Goal: Task Accomplishment & Management: Manage account settings

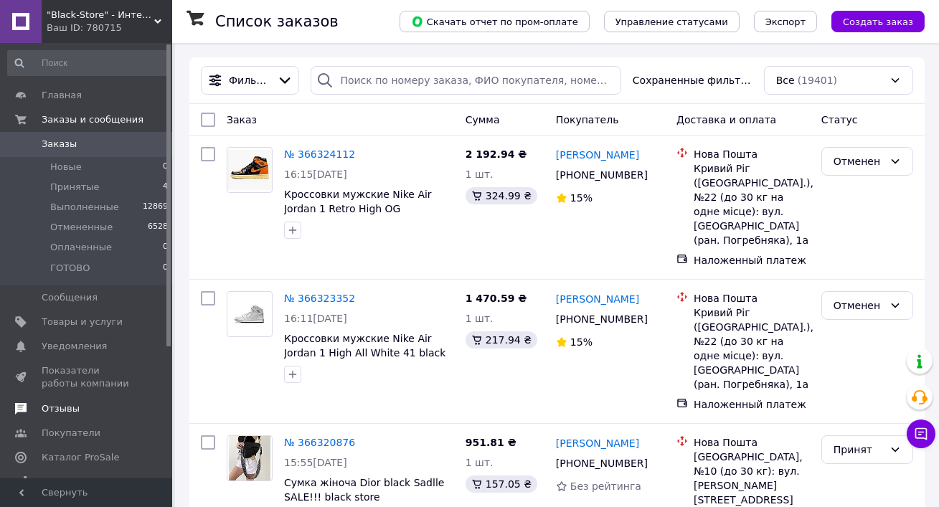
click at [68, 408] on span "Отзывы" at bounding box center [61, 408] width 38 height 13
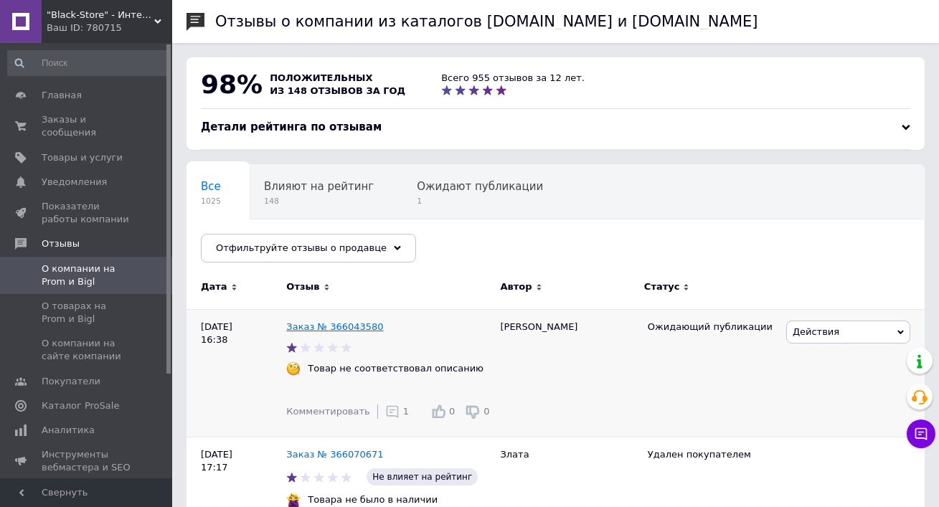
click at [332, 326] on link "Заказ № 366043580" at bounding box center [334, 326] width 97 height 11
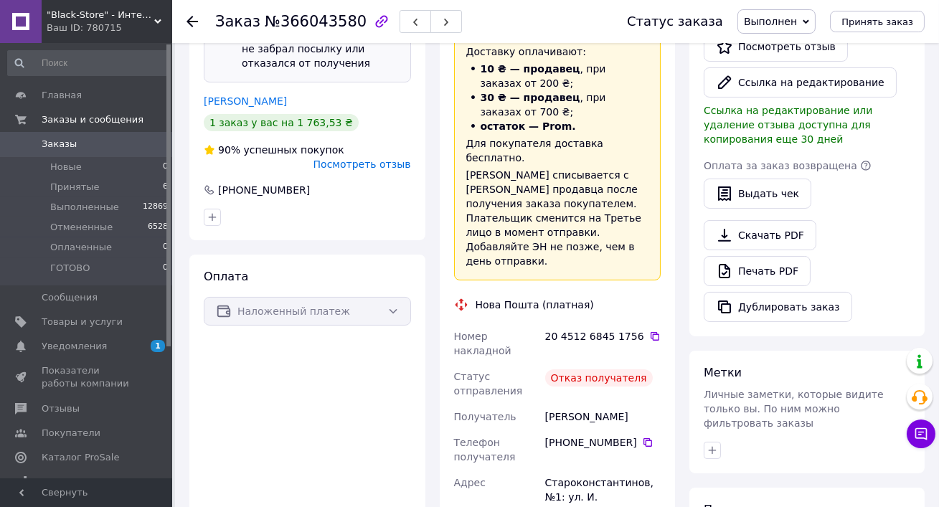
scroll to position [420, 0]
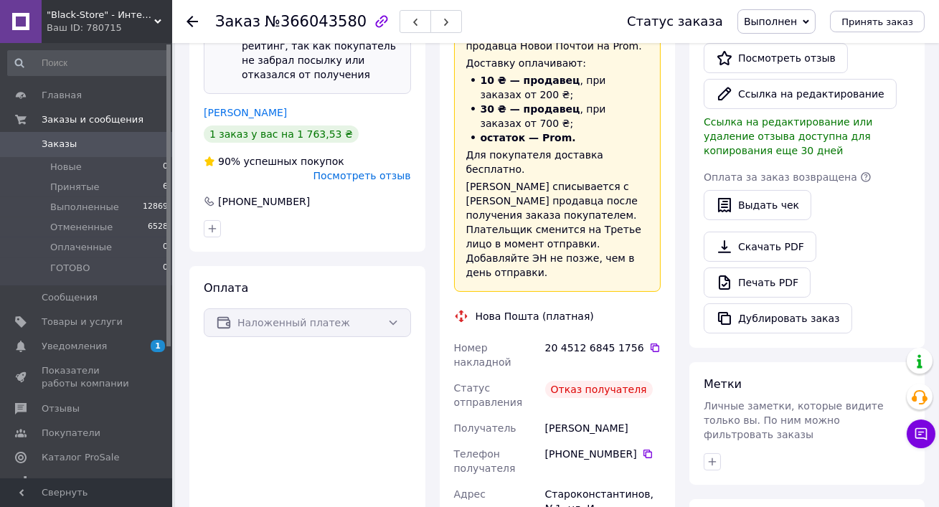
click at [267, 105] on div "Покупатель Этот заказ не влияет на ваш рейтинг, так как покупатель не забрал по…" at bounding box center [307, 111] width 236 height 282
click at [254, 107] on link "Ліщук Володимир" at bounding box center [245, 112] width 83 height 11
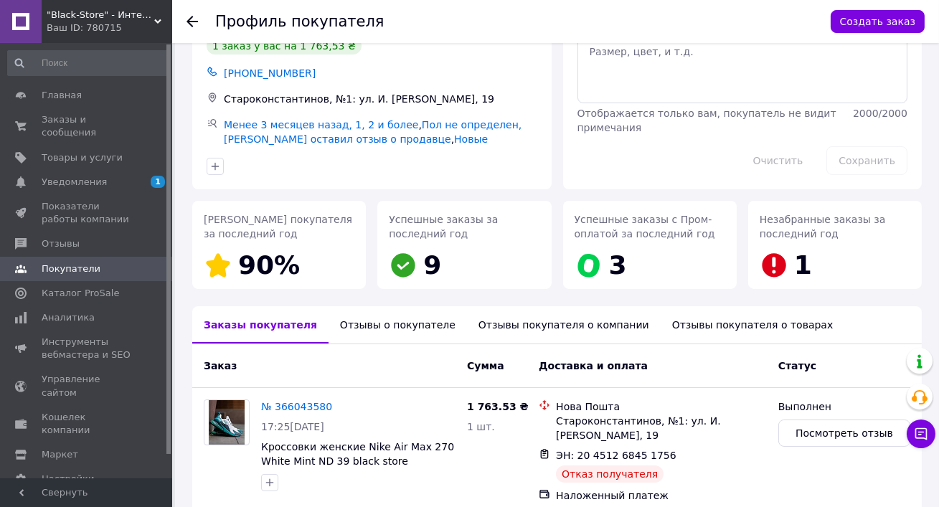
scroll to position [123, 0]
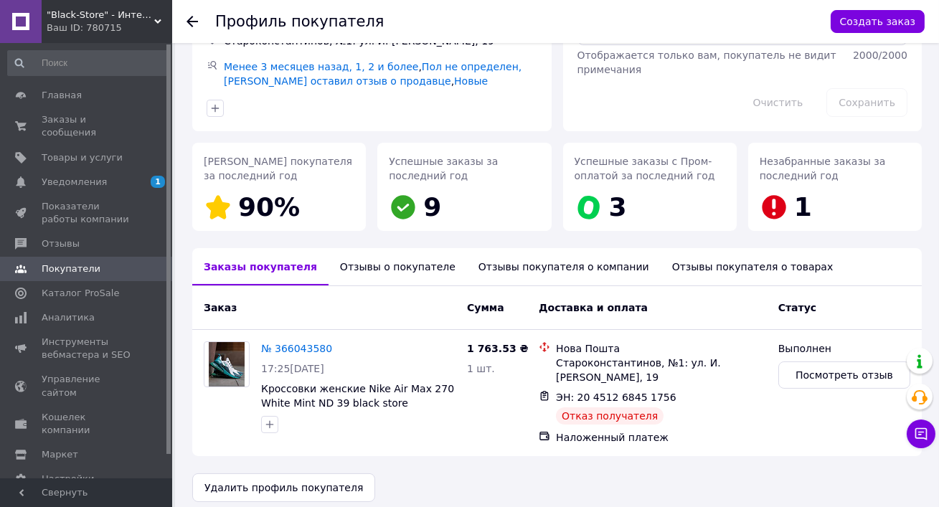
click at [388, 270] on div "Отзывы о покупателе" at bounding box center [397, 266] width 138 height 37
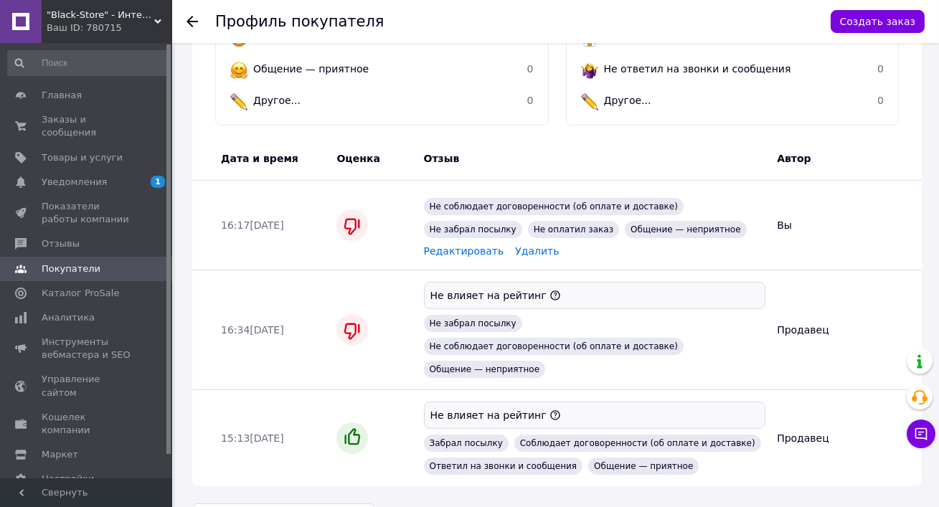
scroll to position [578, 0]
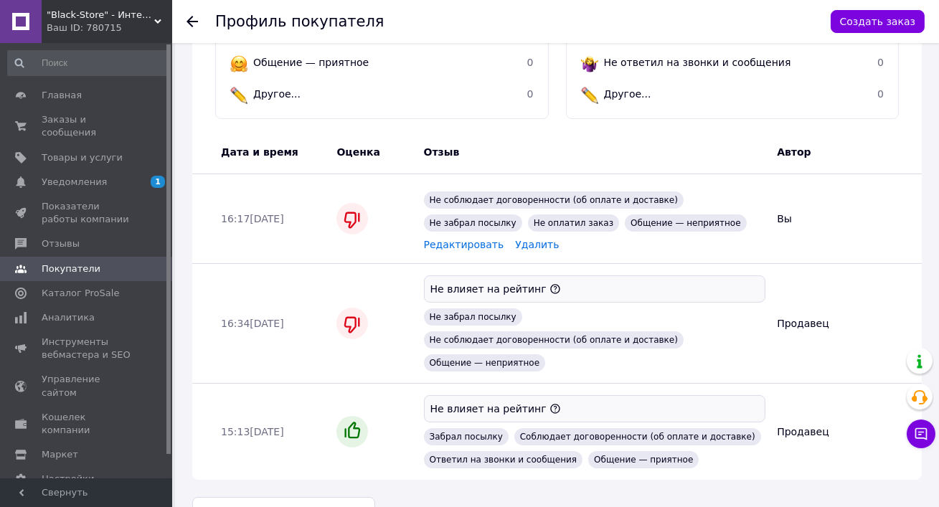
click at [441, 239] on span "Редактировать" at bounding box center [464, 244] width 80 height 11
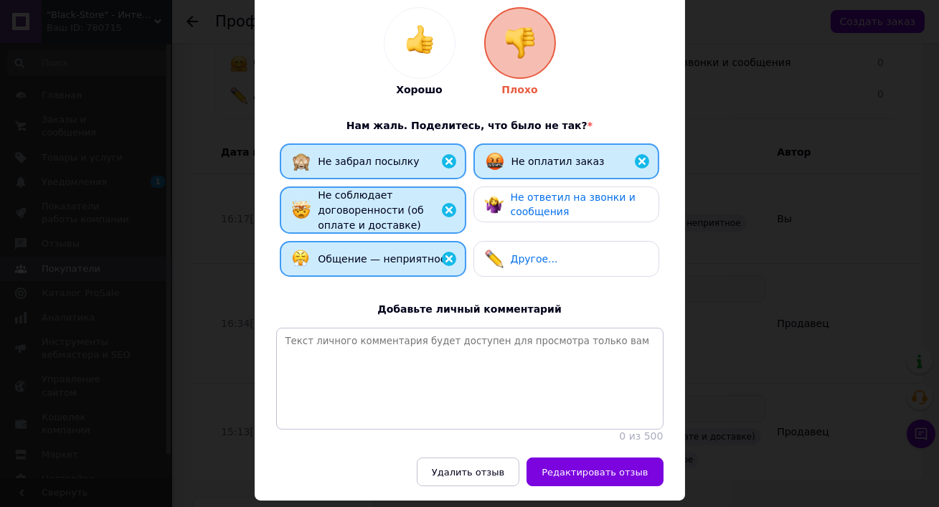
scroll to position [232, 0]
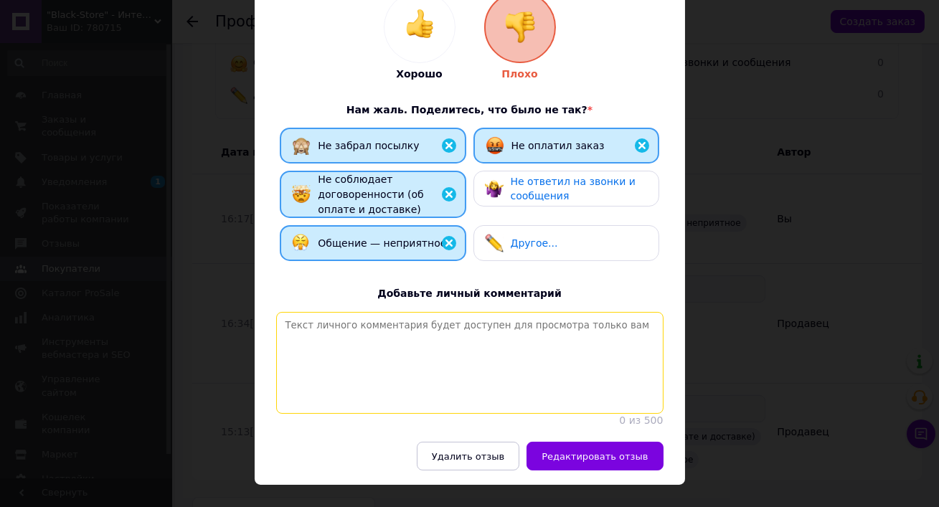
click at [523, 312] on textarea at bounding box center [469, 363] width 387 height 102
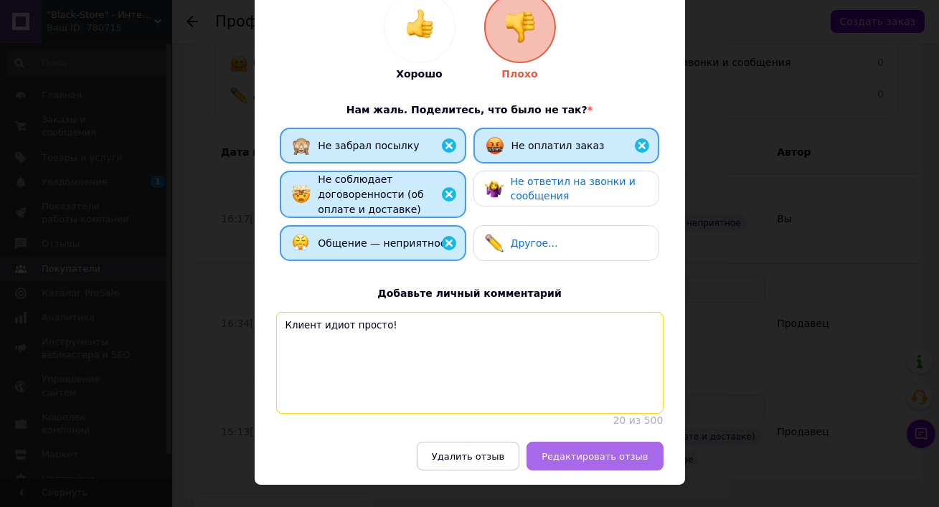
type textarea "Клиент идиот просто!"
click at [611, 442] on button "Редактировать отзыв" at bounding box center [594, 456] width 136 height 29
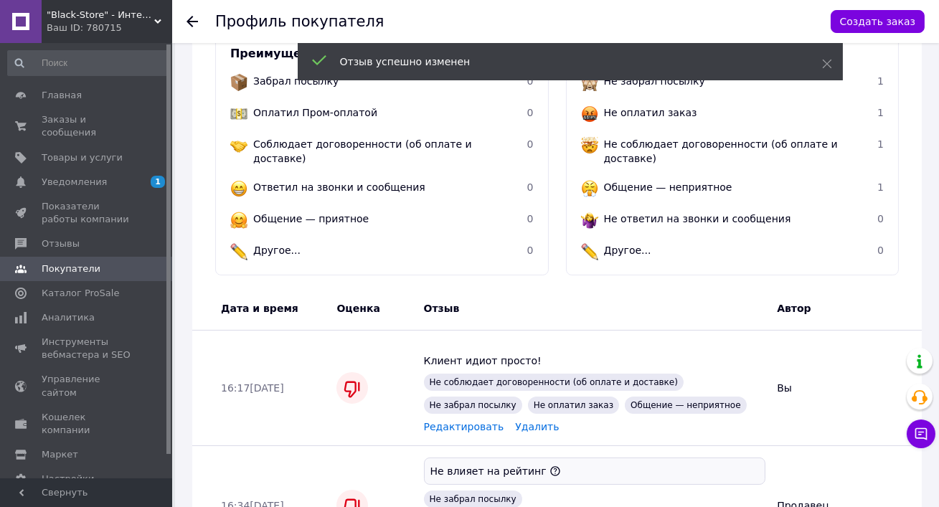
scroll to position [604, 0]
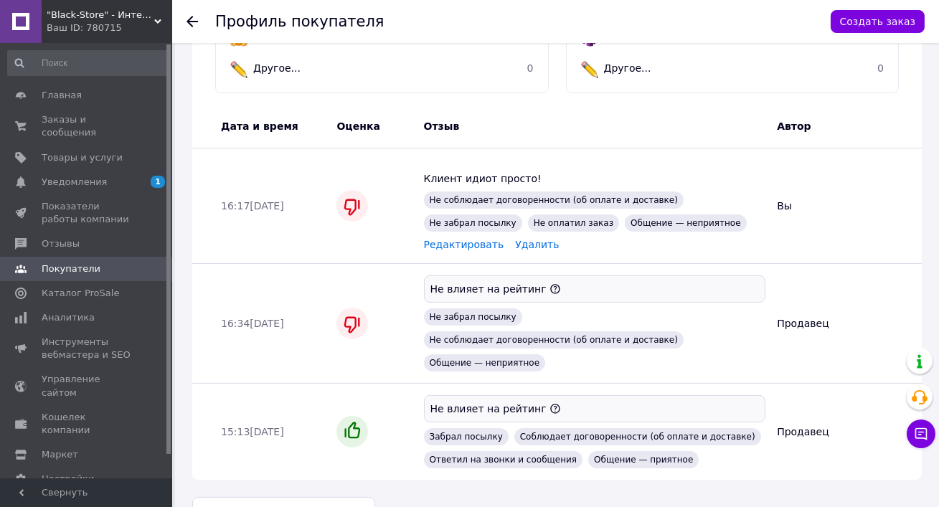
click at [454, 239] on span "Редактировать" at bounding box center [464, 244] width 80 height 11
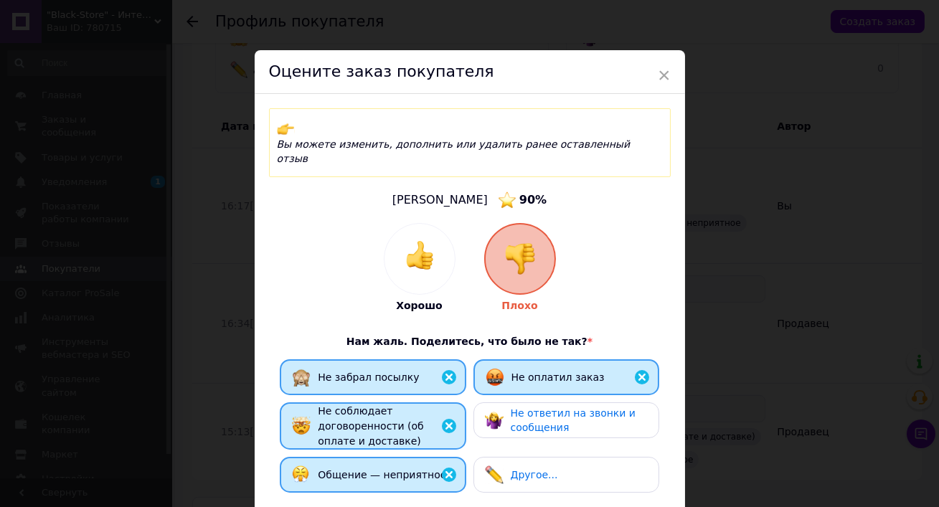
scroll to position [232, 0]
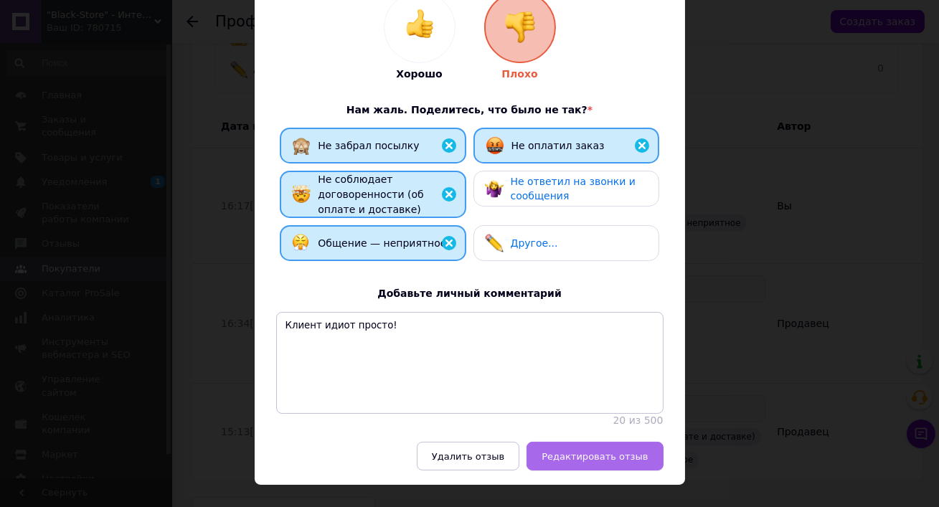
click at [605, 451] on span "Редактировать отзыв" at bounding box center [594, 456] width 106 height 11
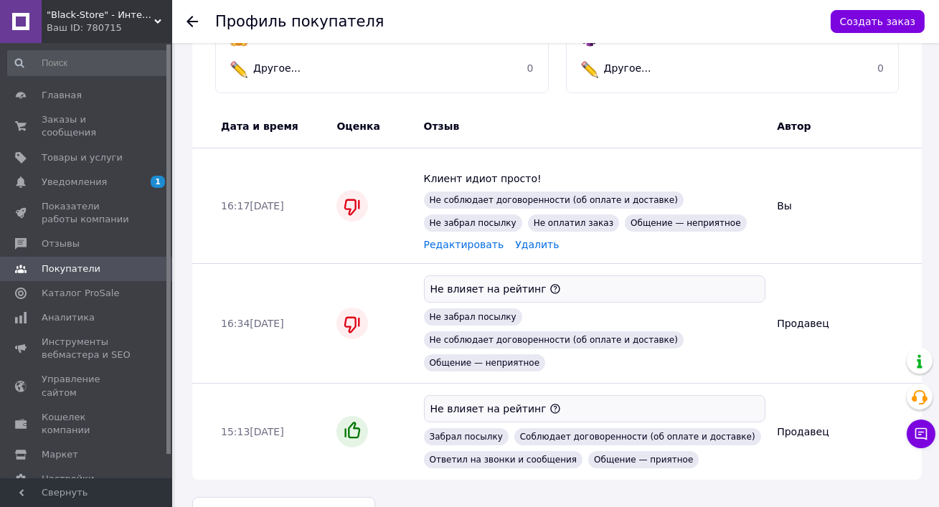
scroll to position [0, 0]
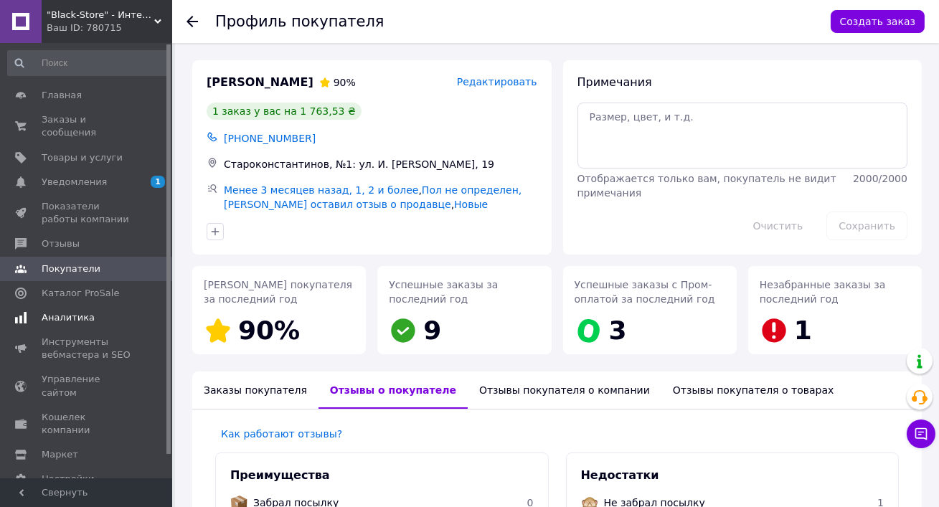
click at [66, 322] on span "Аналитика" at bounding box center [68, 317] width 53 height 13
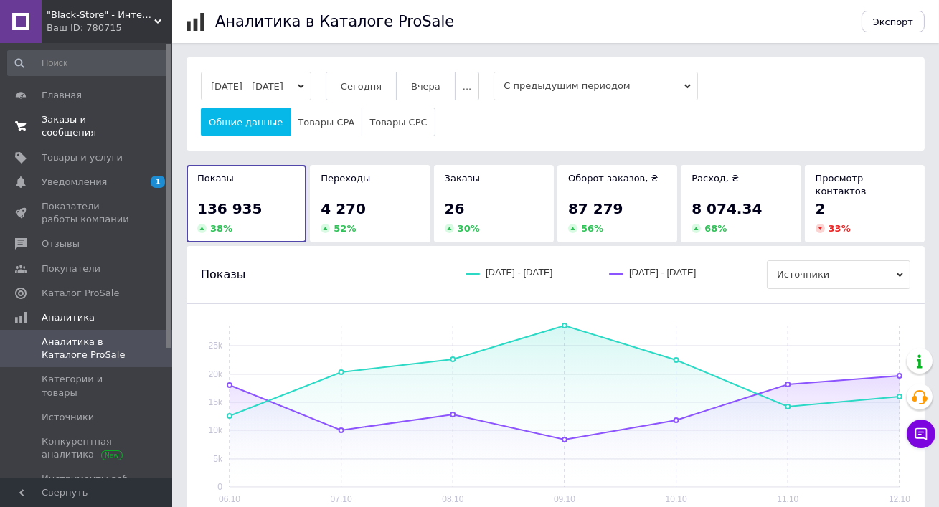
click at [56, 125] on span "Заказы и сообщения" at bounding box center [87, 126] width 91 height 26
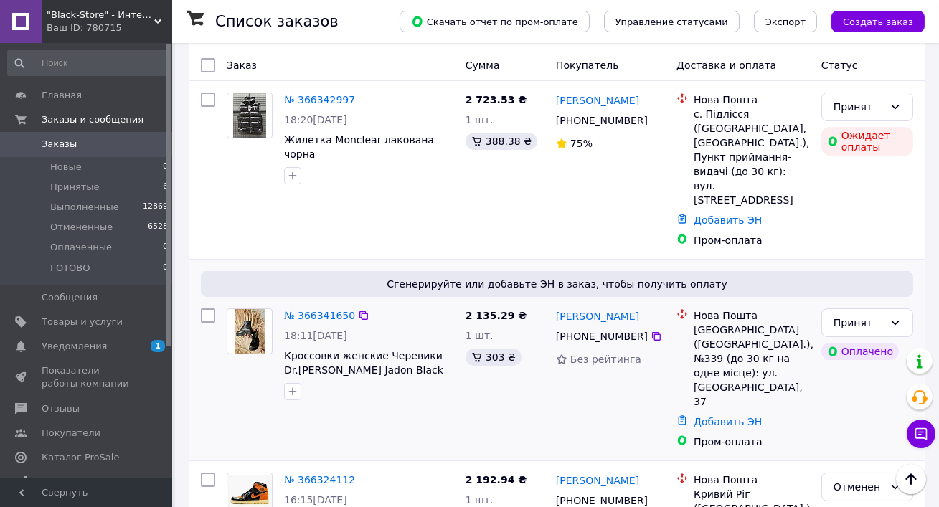
scroll to position [109, 0]
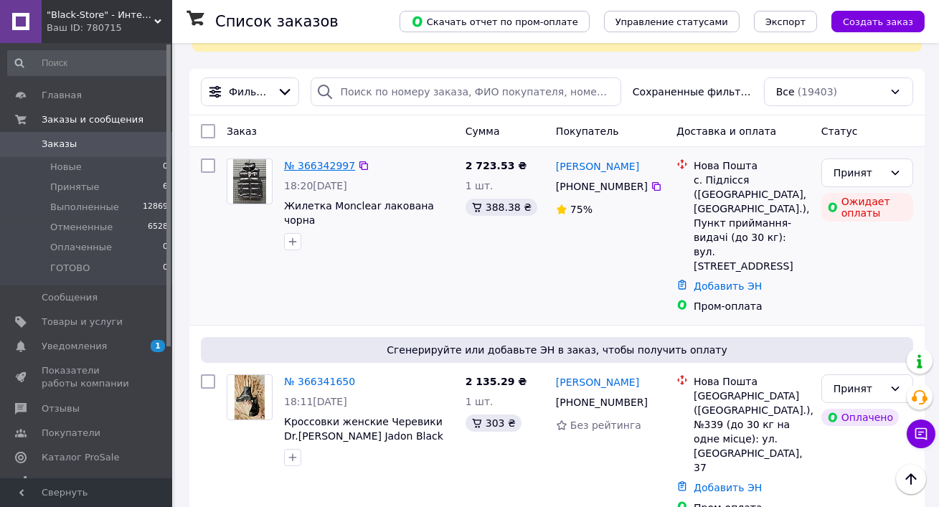
click at [306, 163] on link "№ 366342997" at bounding box center [319, 165] width 71 height 11
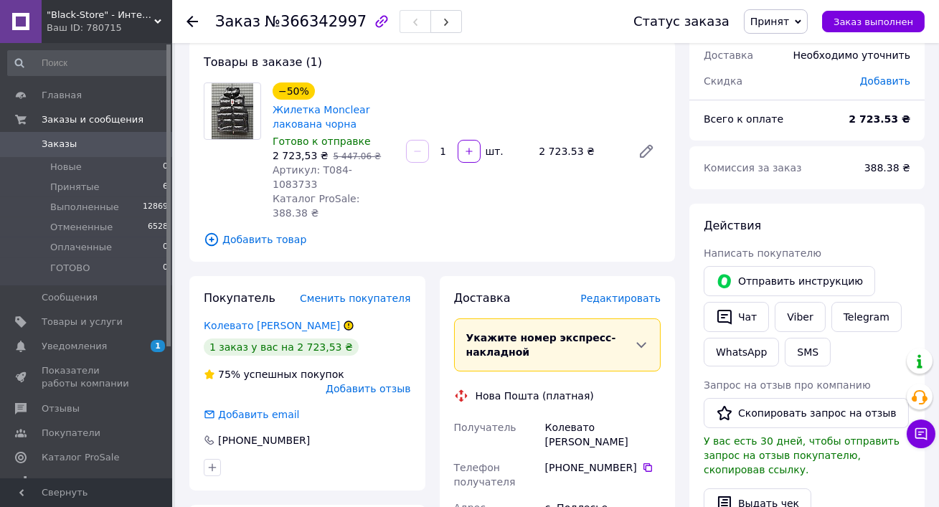
scroll to position [69, 0]
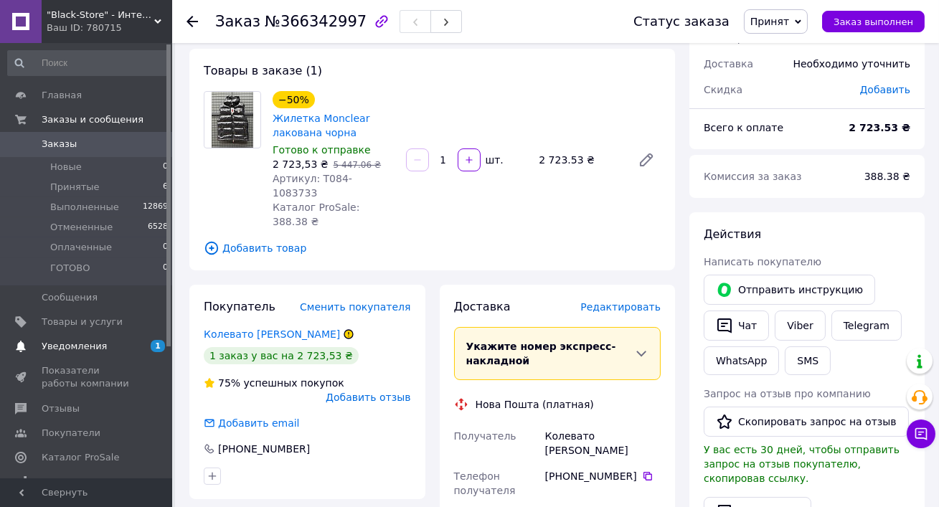
click at [78, 351] on span "Уведомления" at bounding box center [74, 346] width 65 height 13
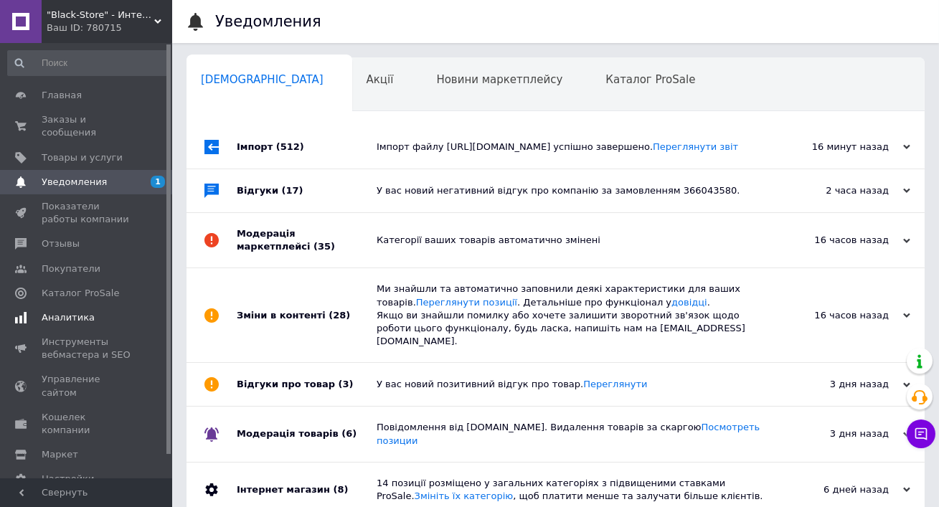
click at [82, 318] on span "Аналитика" at bounding box center [68, 317] width 53 height 13
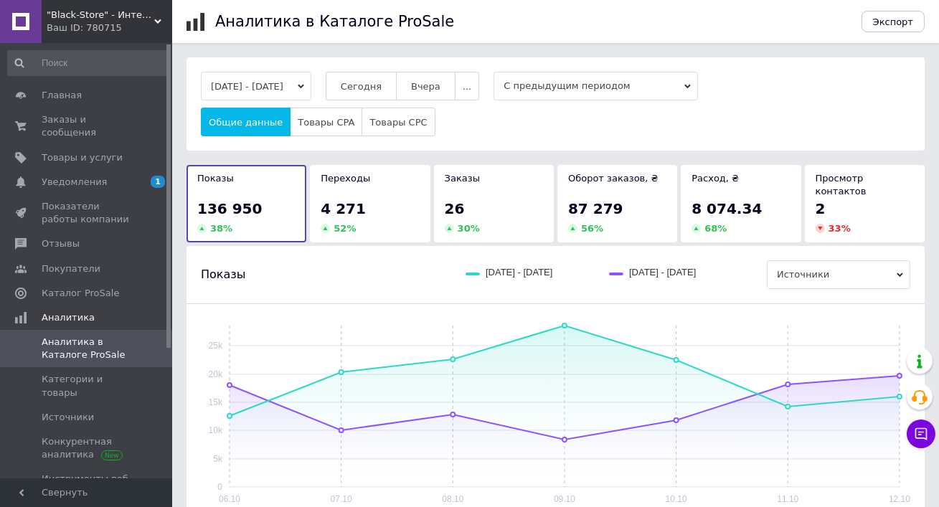
click at [96, 18] on span ""Black-Store" - Интернет-магазин" at bounding box center [101, 15] width 108 height 13
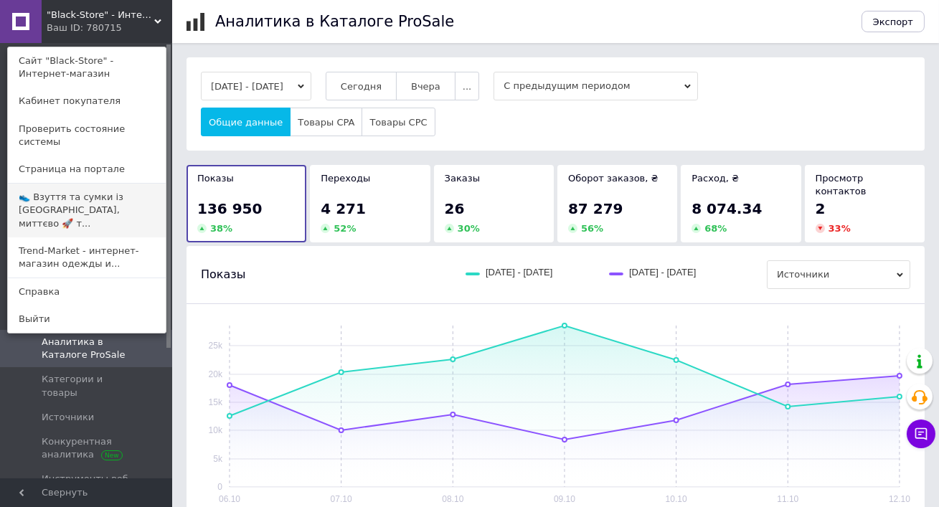
click at [108, 184] on link "👟 Взуття та сумки із [GEOGRAPHIC_DATA], миттєво 🚀 т..." at bounding box center [87, 211] width 158 height 54
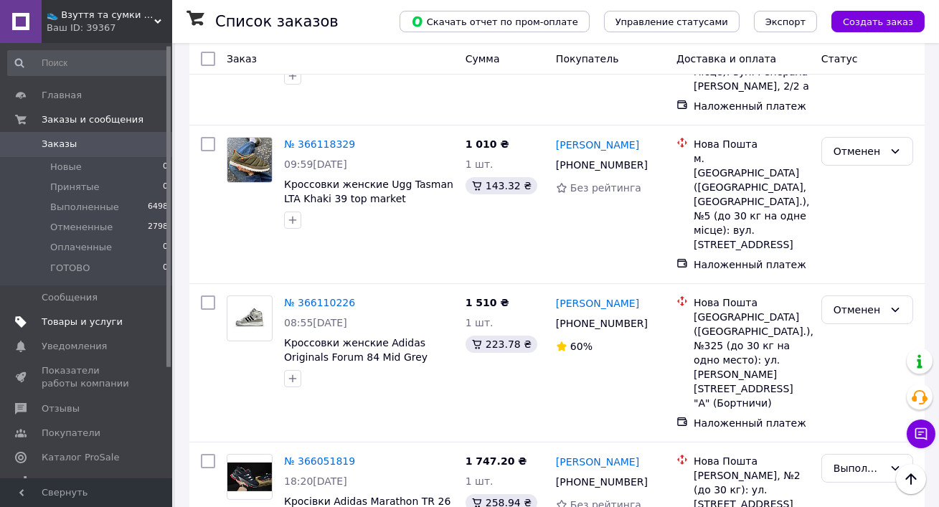
scroll to position [93, 0]
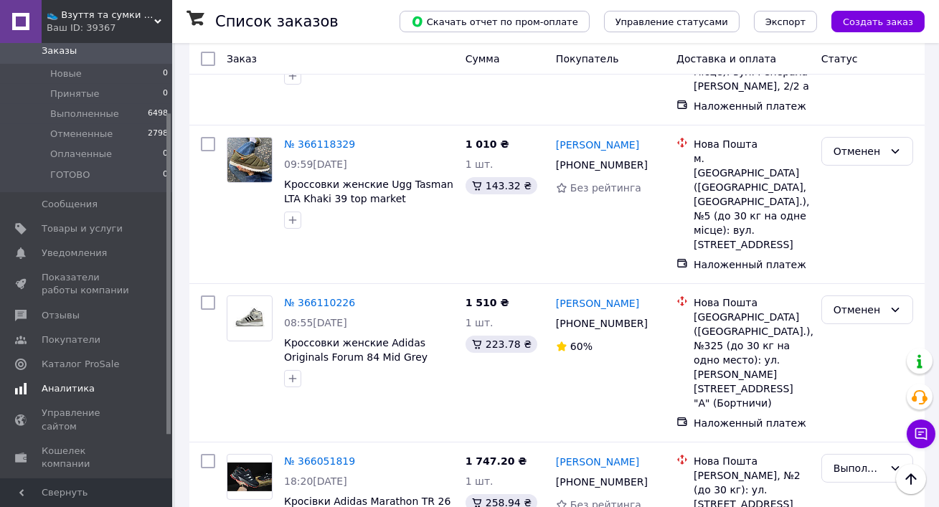
click at [72, 380] on link "Аналитика" at bounding box center [88, 388] width 176 height 24
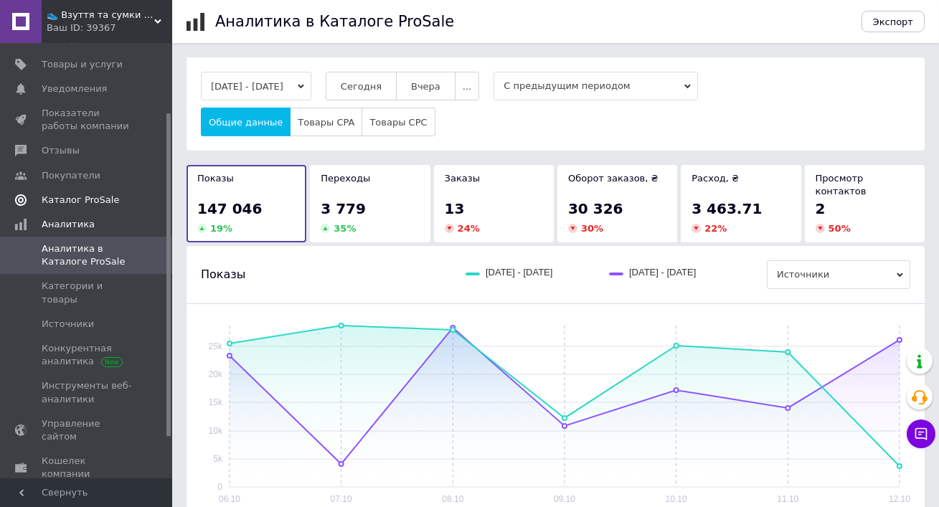
click at [82, 195] on span "Каталог ProSale" at bounding box center [80, 200] width 77 height 13
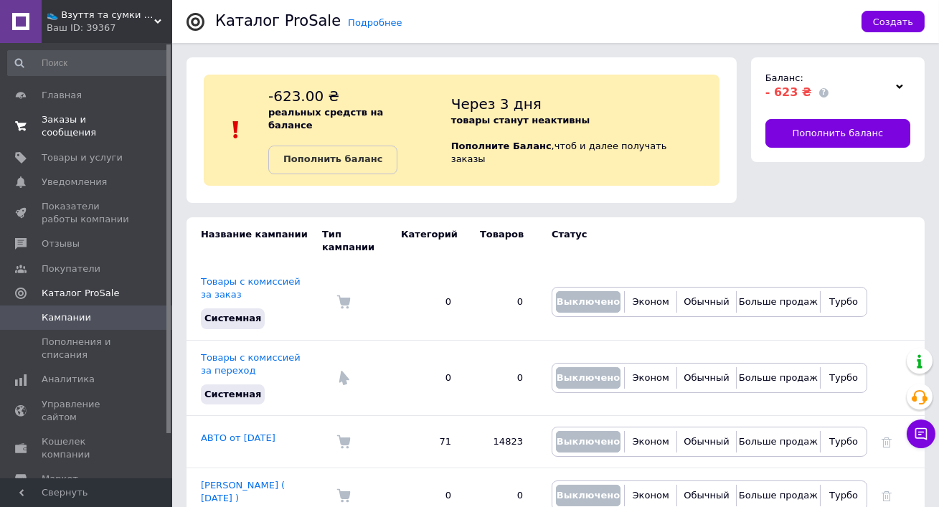
click at [64, 116] on span "Заказы и сообщения" at bounding box center [87, 126] width 91 height 26
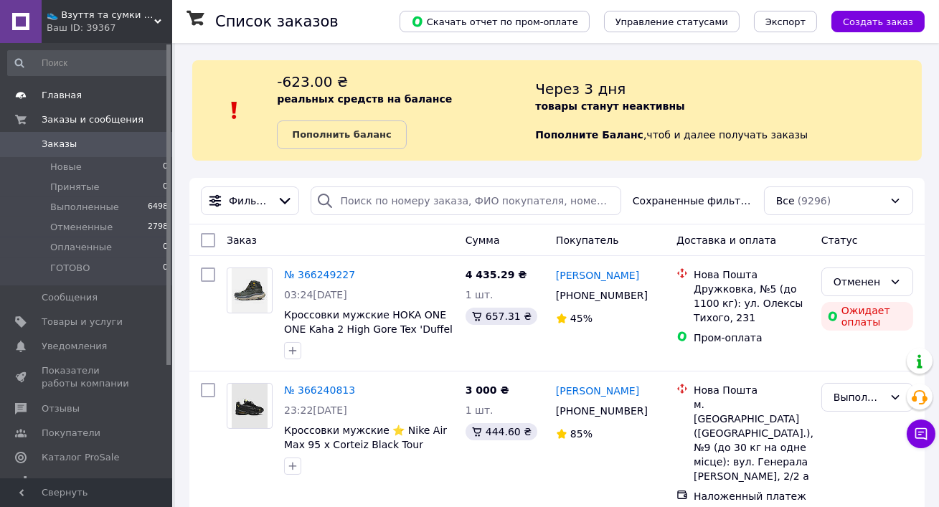
click at [68, 98] on span "Главная" at bounding box center [62, 95] width 40 height 13
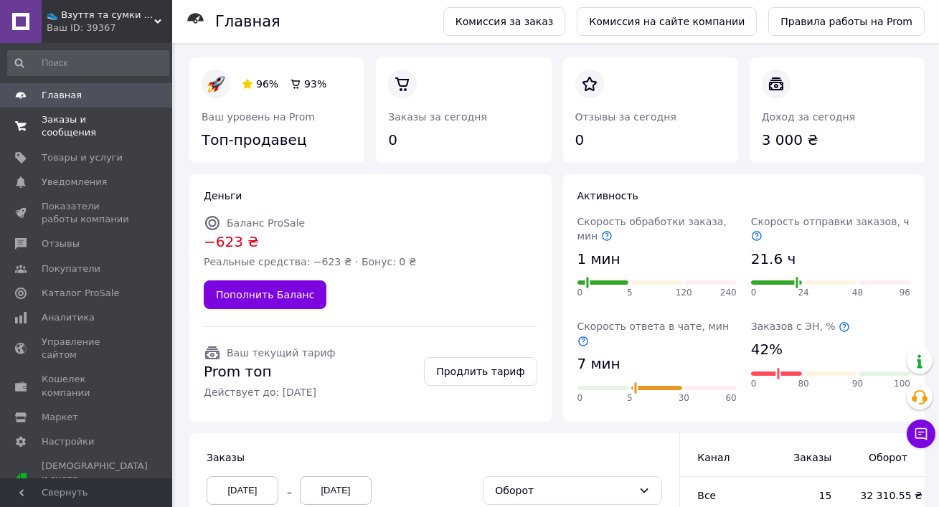
click at [71, 124] on span "Заказы и сообщения" at bounding box center [87, 126] width 91 height 26
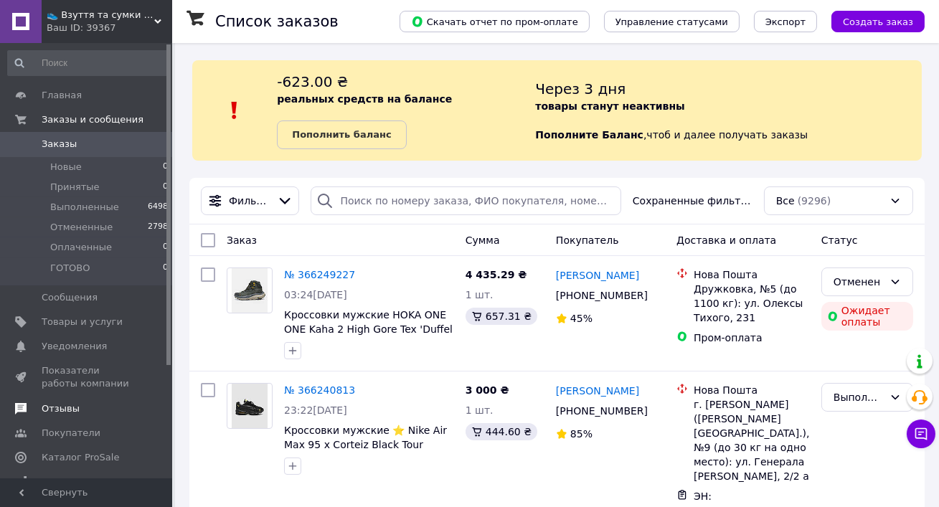
click at [67, 402] on span "Отзывы" at bounding box center [61, 408] width 38 height 13
click at [122, 348] on span "Уведомления" at bounding box center [87, 346] width 91 height 13
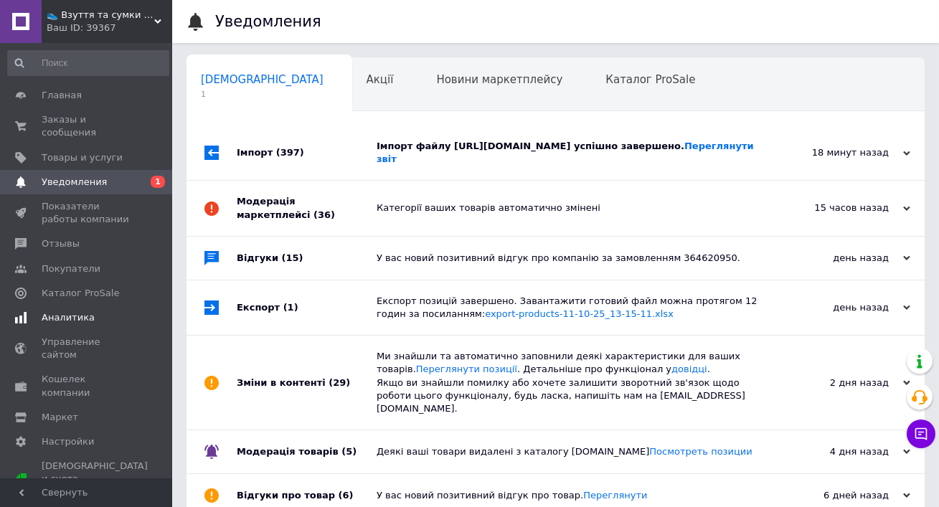
click at [74, 326] on link "Аналитика" at bounding box center [88, 317] width 176 height 24
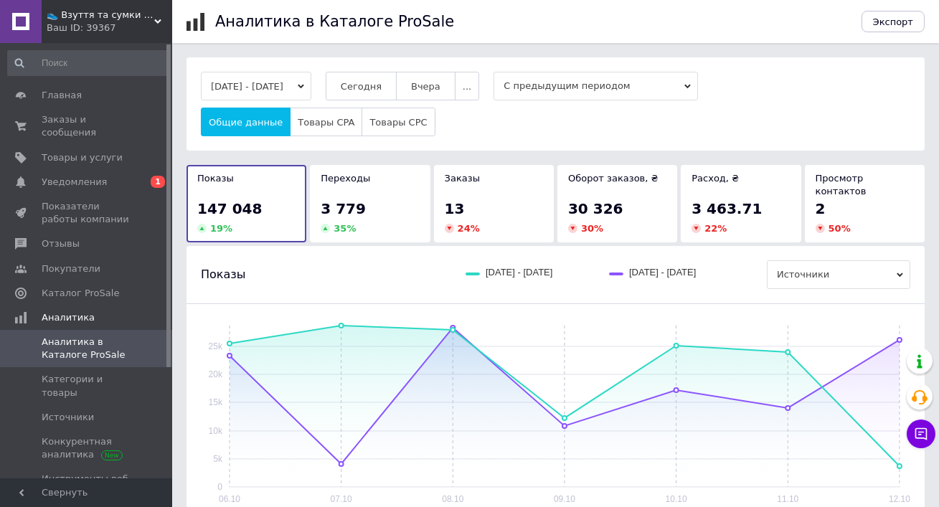
click at [363, 260] on div "Показы 06.10.2025 - 12.10.2025 29.09.2025 - 05.10.2025 Источники" at bounding box center [555, 274] width 709 height 29
click at [97, 13] on span "👟 Взуття та сумки із Польщі, миттєво 🚀 та без предоплат" at bounding box center [101, 15] width 108 height 13
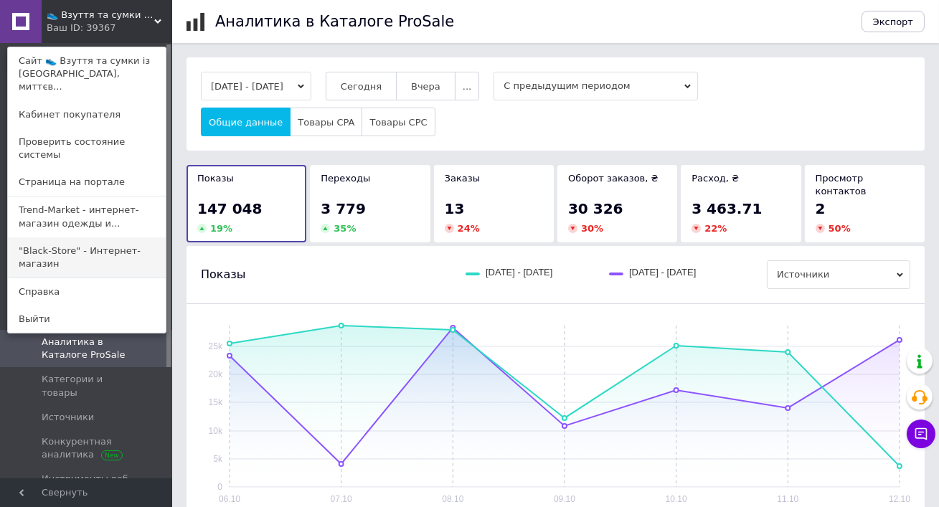
click at [71, 237] on link ""Black-Store" - Интернет-магазин" at bounding box center [87, 257] width 158 height 40
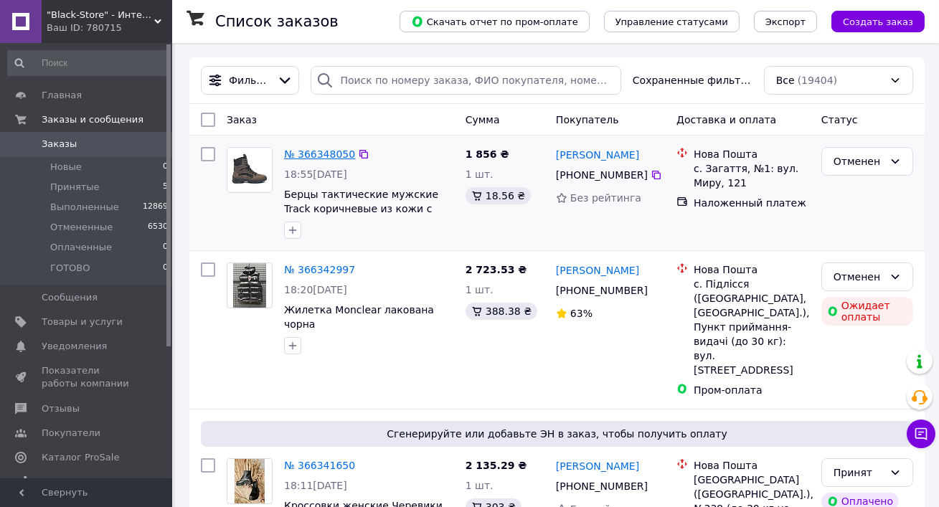
click at [314, 157] on link "№ 366348050" at bounding box center [319, 153] width 71 height 11
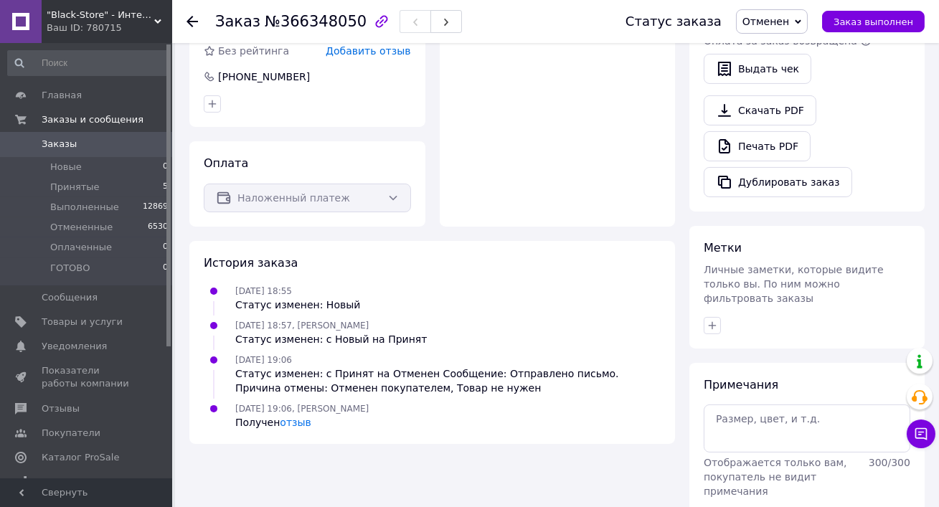
scroll to position [603, 0]
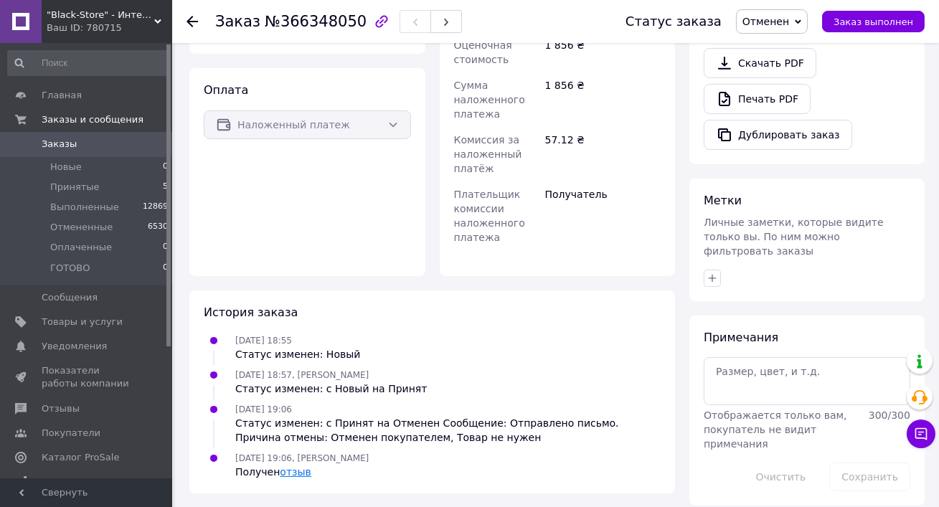
click at [293, 470] on link "отзыв" at bounding box center [295, 471] width 31 height 11
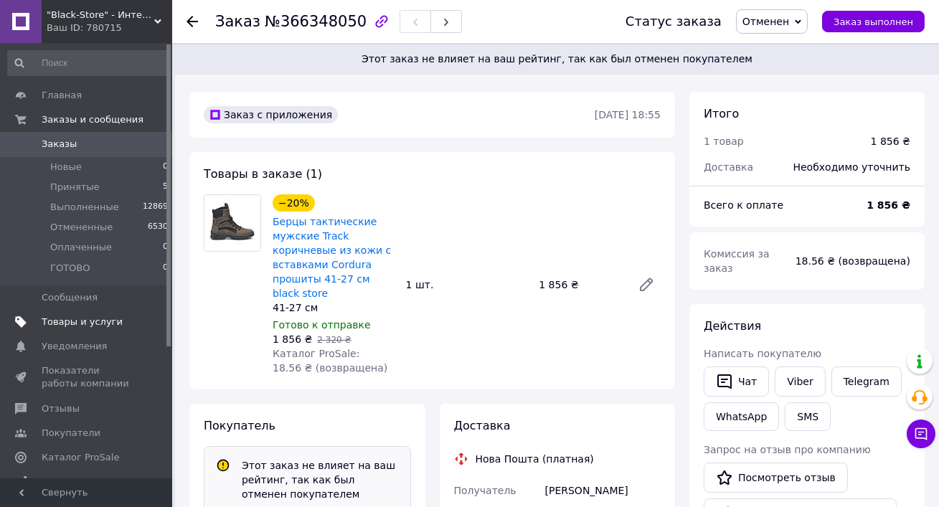
click at [77, 328] on span "Товары и услуги" at bounding box center [82, 322] width 81 height 13
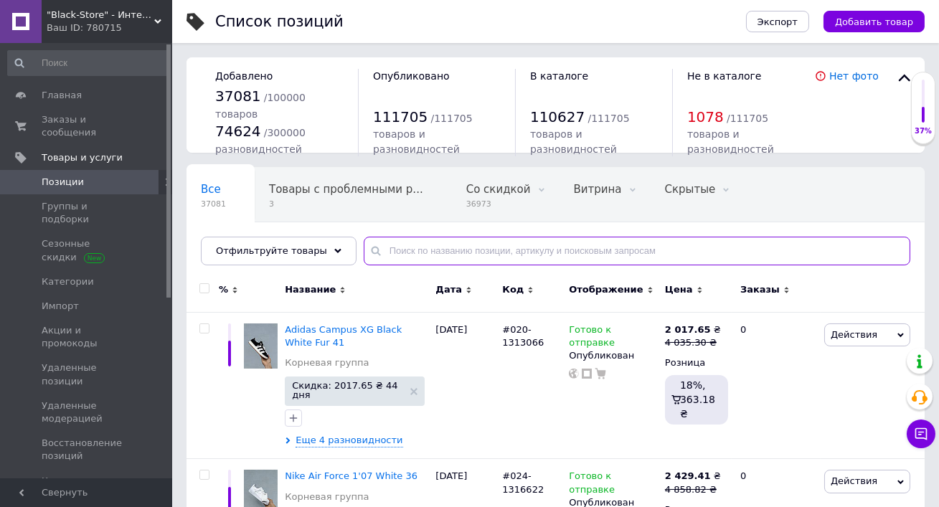
click at [506, 252] on input "text" at bounding box center [637, 251] width 546 height 29
paste input "096 273 71 51"
type input "096 273 71 51"
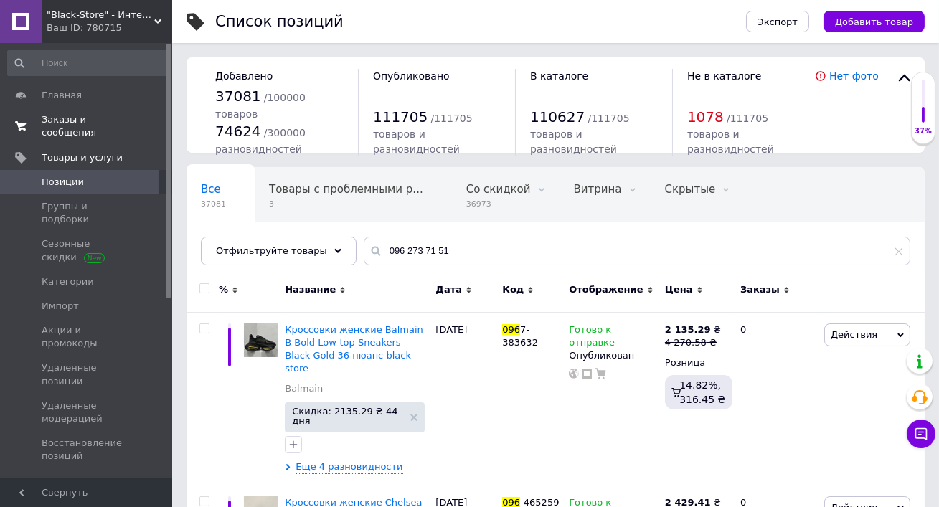
click at [90, 128] on span "Заказы и сообщения" at bounding box center [87, 126] width 91 height 26
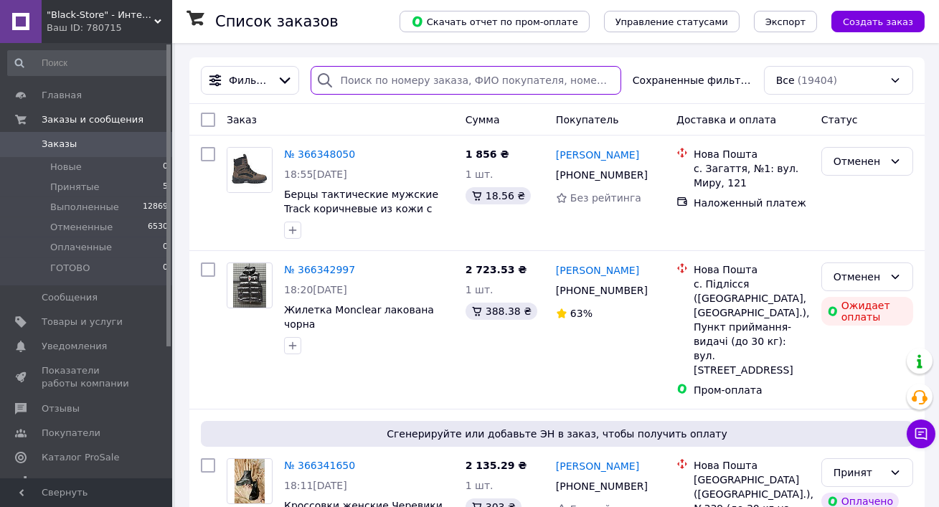
click at [461, 82] on input "search" at bounding box center [466, 80] width 310 height 29
paste input "096 273 71 51"
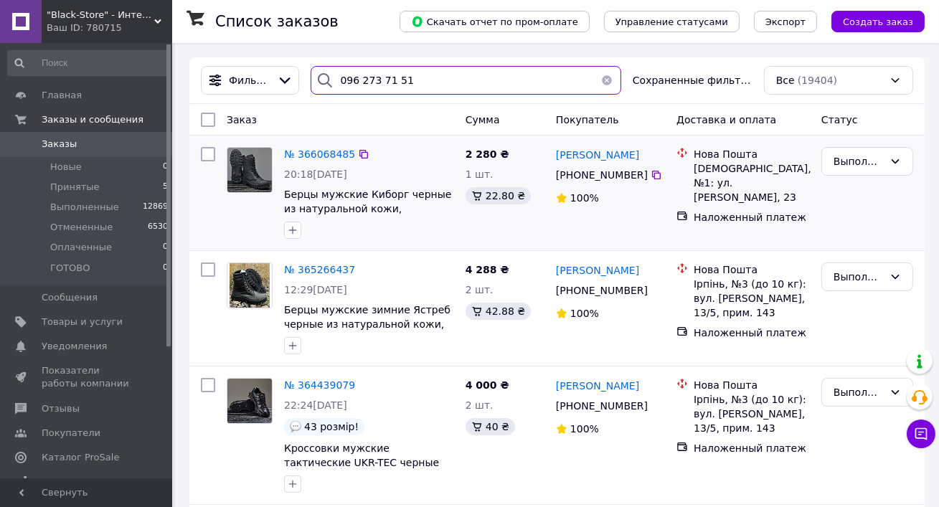
type input "096 273 71 51"
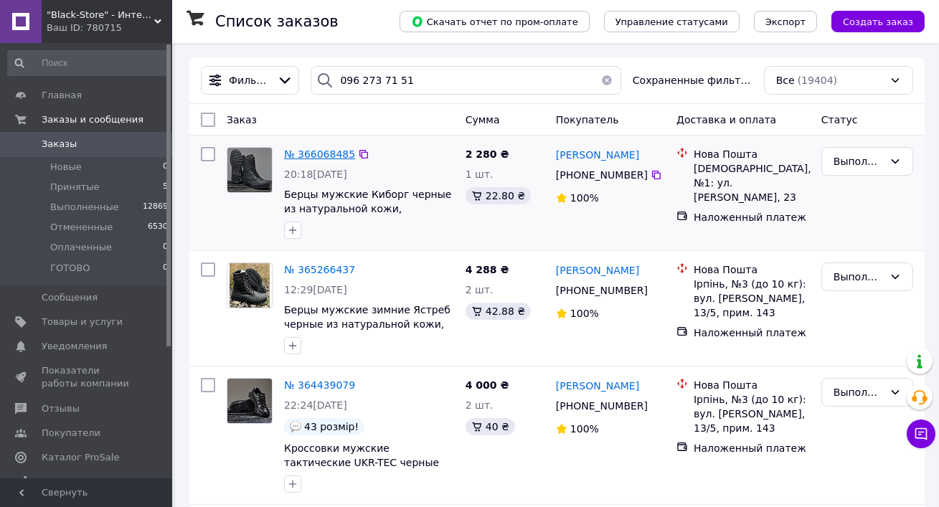
click at [321, 154] on span "№ 366068485" at bounding box center [319, 153] width 71 height 11
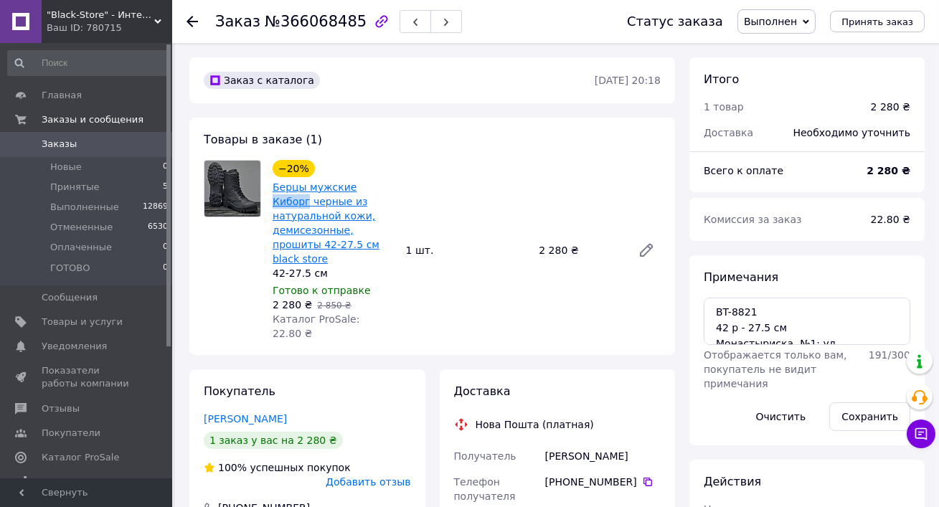
drag, startPoint x: 388, startPoint y: 189, endPoint x: 354, endPoint y: 188, distance: 34.4
click at [354, 188] on span "Берцы мужские Киборг черные из натуральной кожи, демисезонные, прошиты 42-27.5 …" at bounding box center [333, 223] width 122 height 86
copy link "Киборг"
click at [504, 316] on div "Товары в заказе (1) −20% Берцы мужские Киборг черные из натуральной кожи, демис…" at bounding box center [431, 236] width 485 height 237
click at [483, 300] on div "−20% Берцы мужские Киборг черные из натуральной кожи, демисезонные, прошиты 42-…" at bounding box center [466, 250] width 399 height 186
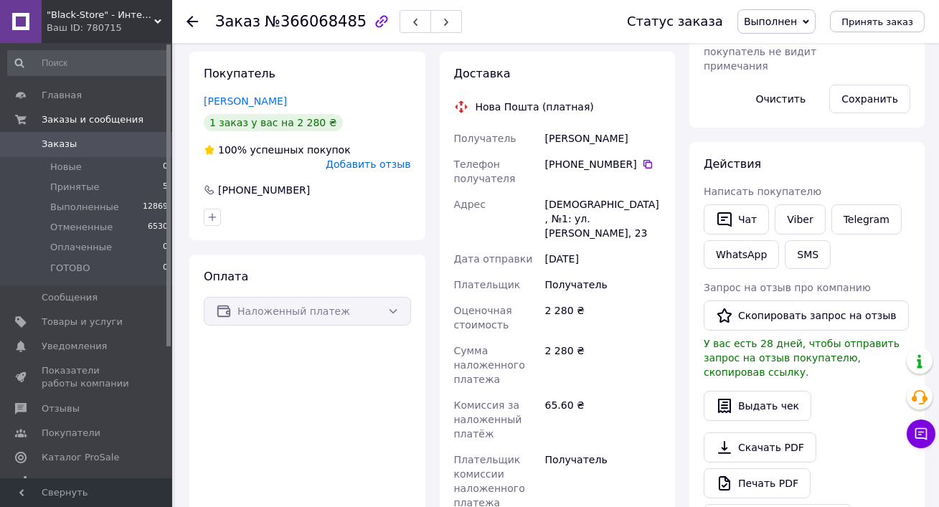
scroll to position [427, 0]
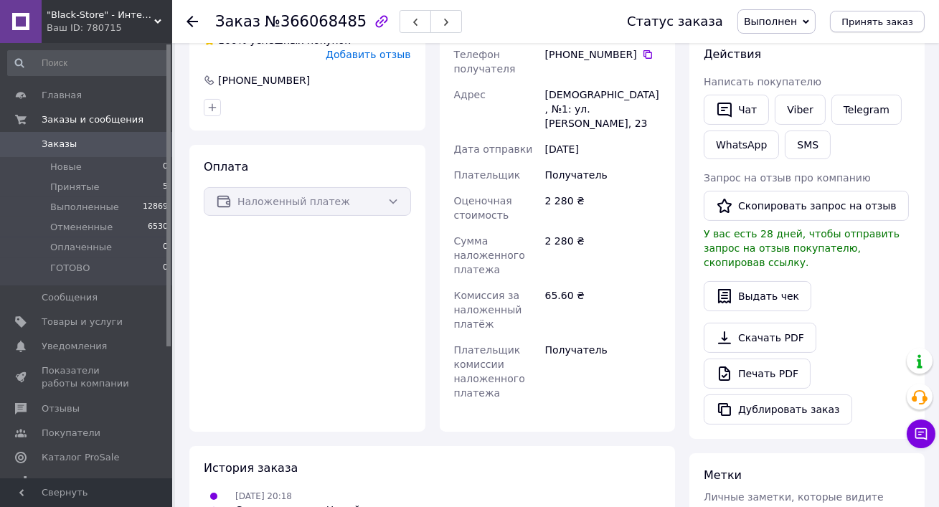
click at [867, 30] on button "Принять заказ" at bounding box center [877, 22] width 95 height 22
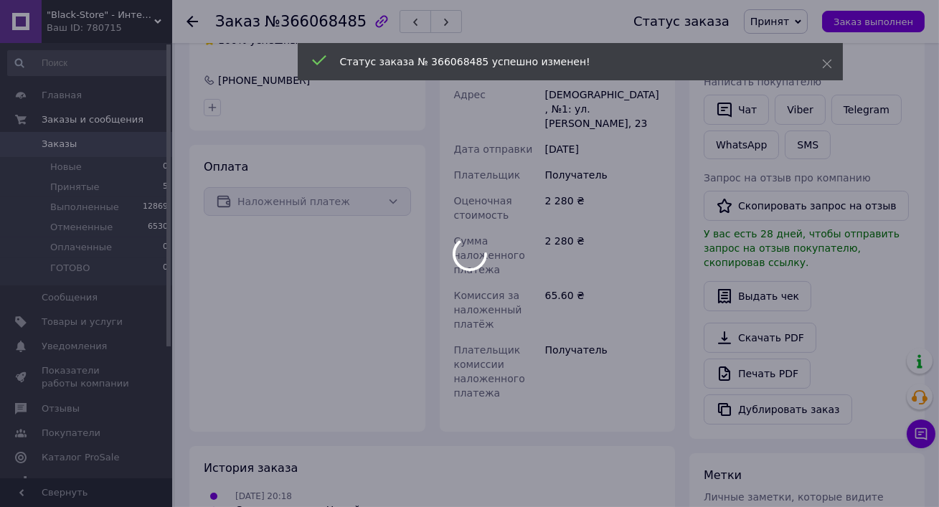
scroll to position [455, 0]
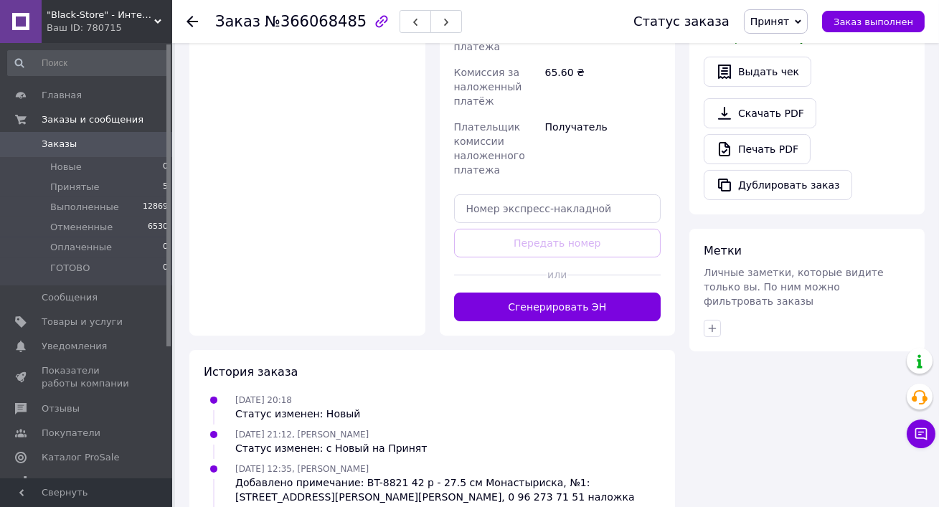
scroll to position [728, 0]
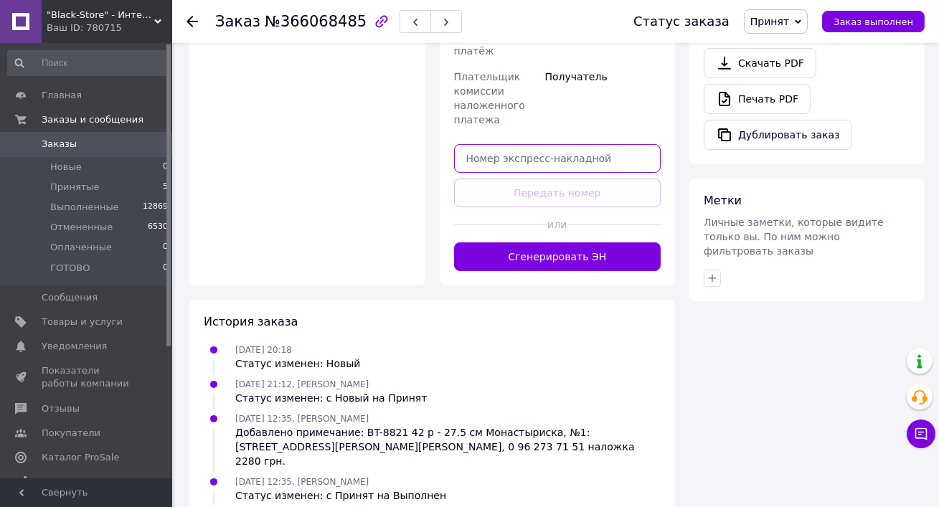
click at [614, 144] on input "text" at bounding box center [557, 158] width 207 height 29
paste input "20451269244206"
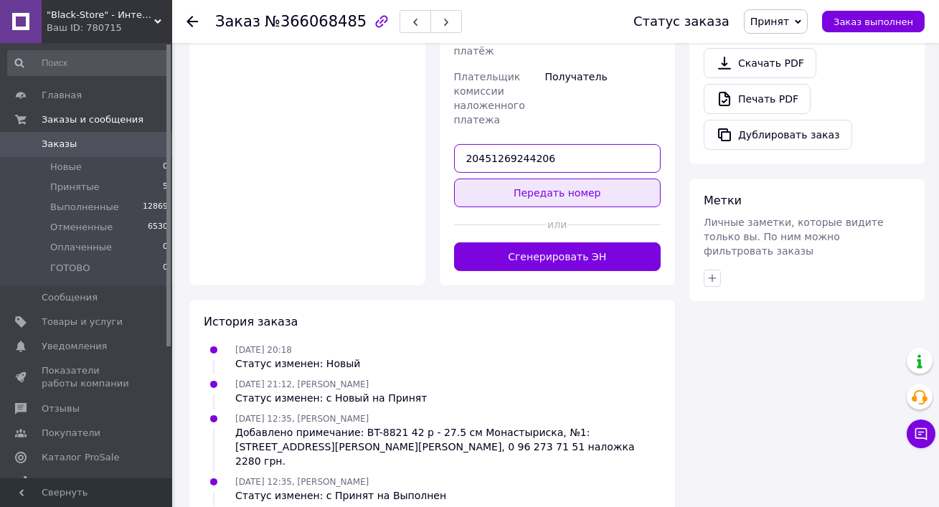
type input "20451269244206"
click at [587, 179] on button "Передать номер" at bounding box center [557, 193] width 207 height 29
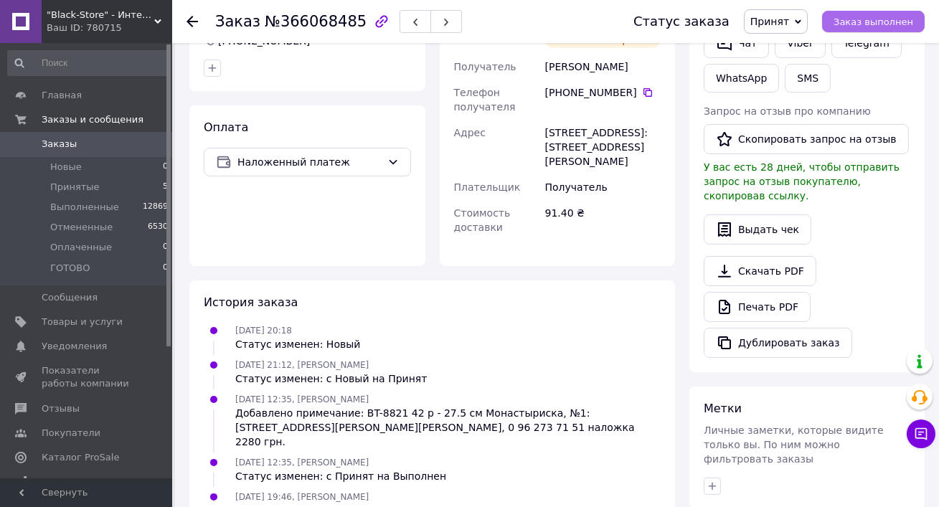
scroll to position [524, 0]
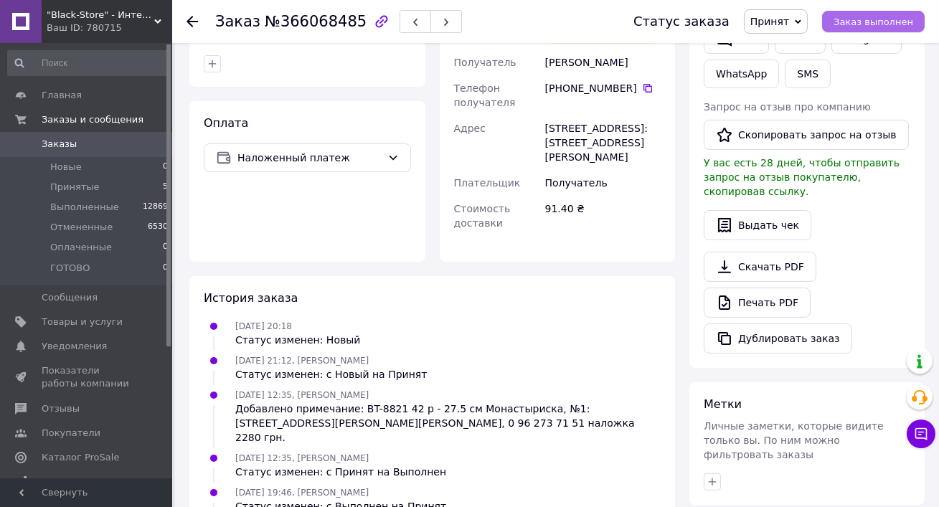
click at [873, 27] on span "Заказ выполнен" at bounding box center [873, 21] width 80 height 11
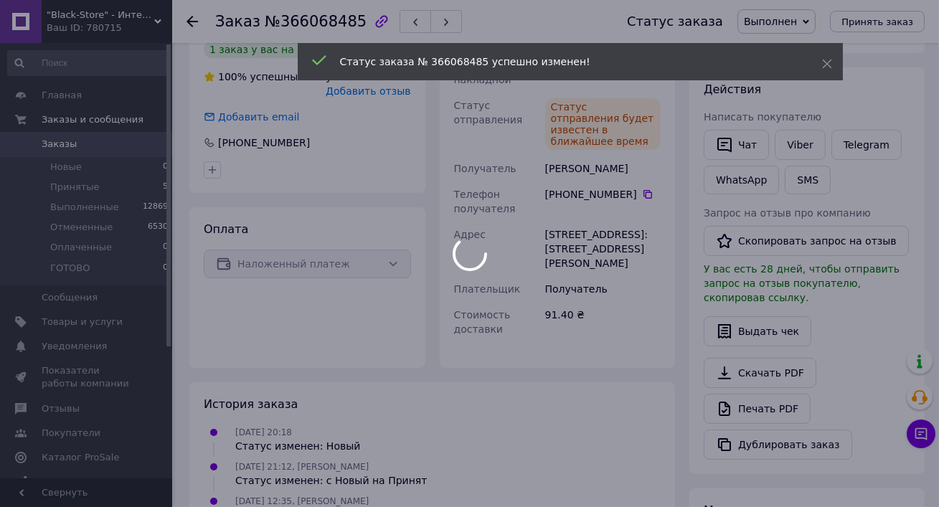
scroll to position [373, 0]
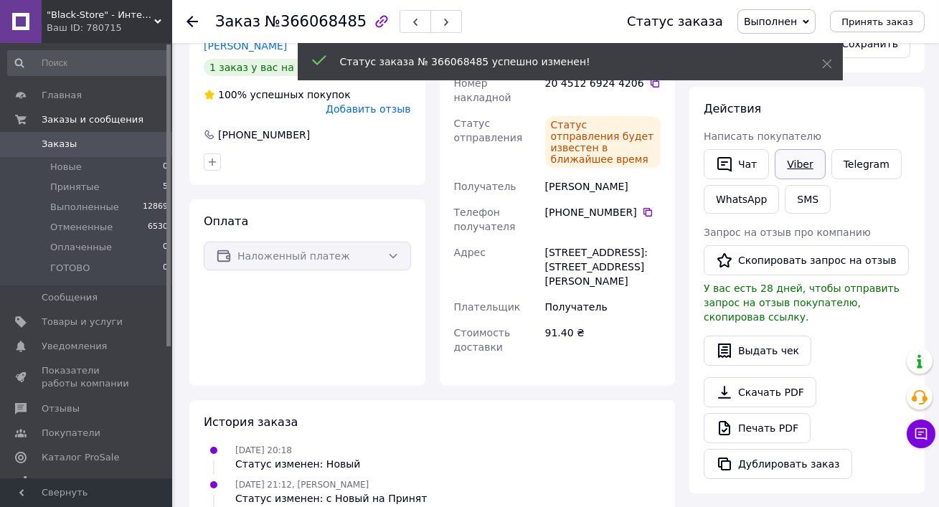
click at [800, 164] on link "Viber" at bounding box center [799, 164] width 50 height 30
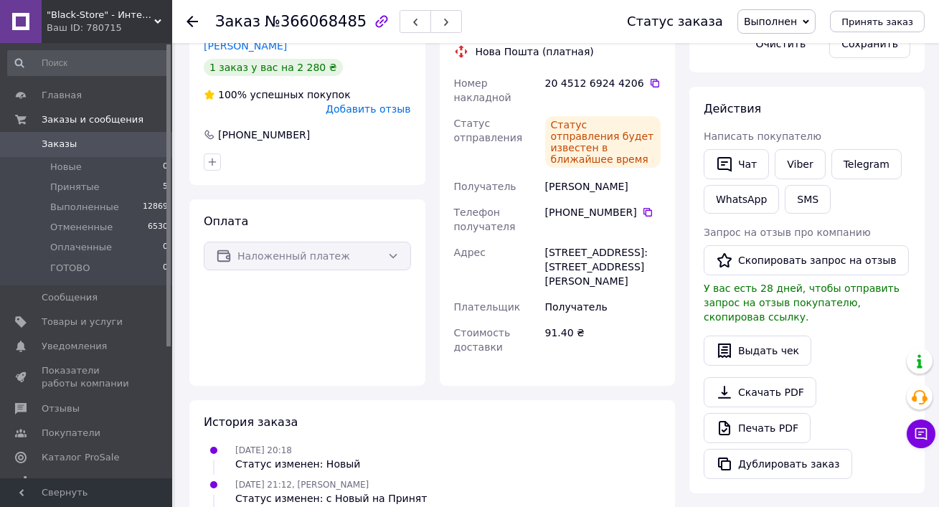
click at [431, 336] on div "Заказ с каталога [DATE] 20:18 Товары в заказе (1) −20% Берцы мужские Киборг чер…" at bounding box center [432, 202] width 500 height 1037
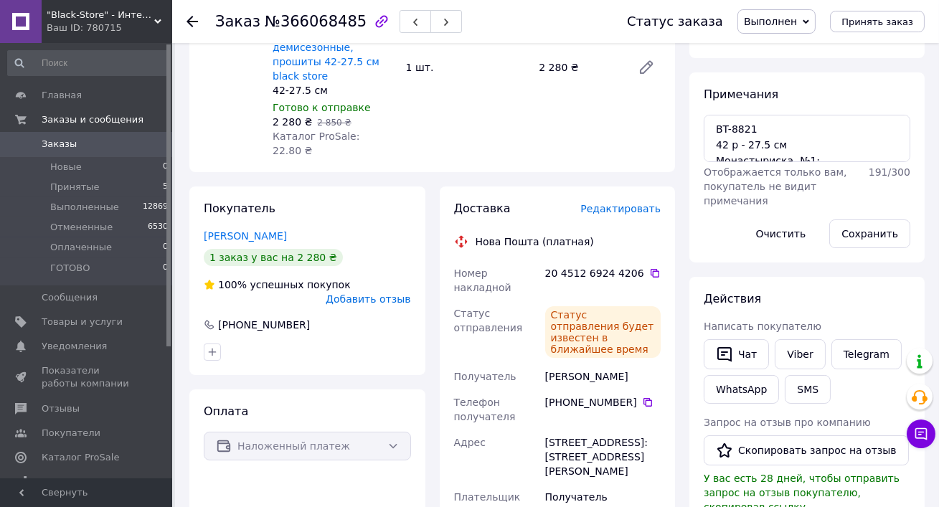
scroll to position [0, 0]
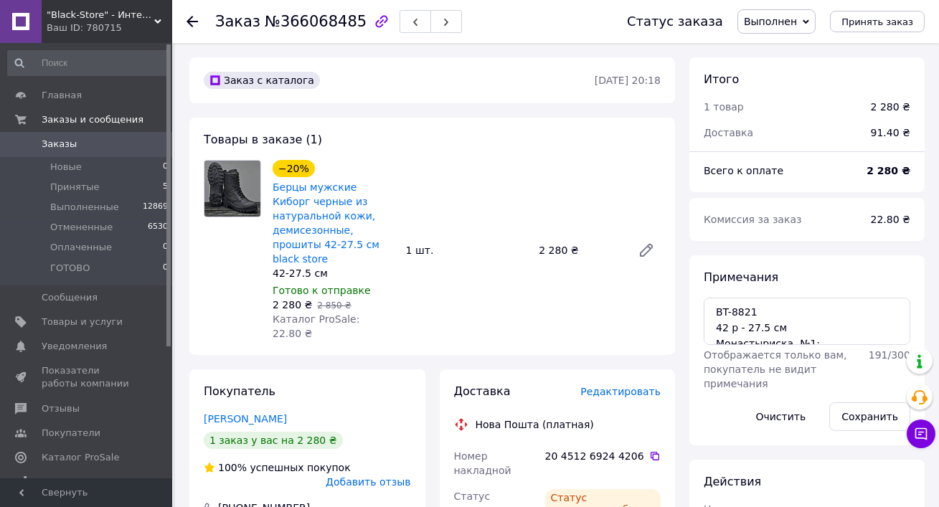
click at [81, 181] on span "Принятые" at bounding box center [74, 187] width 49 height 13
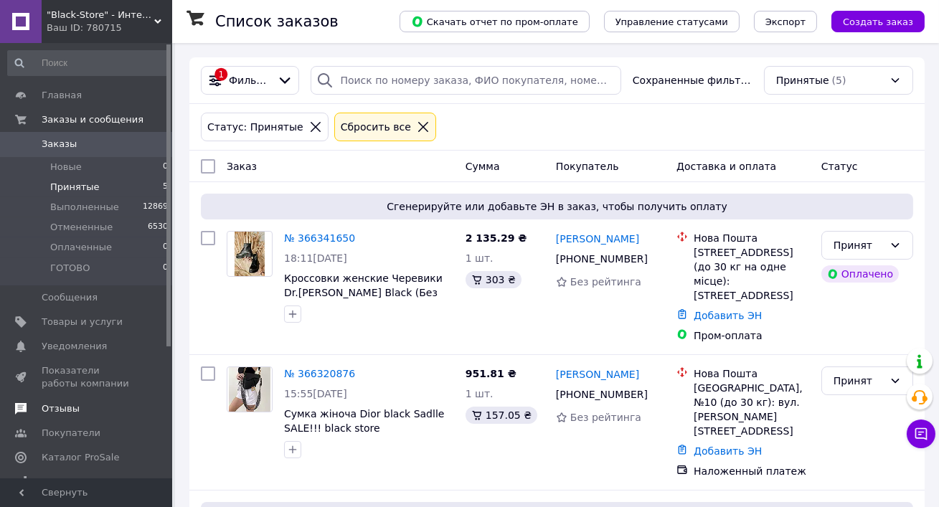
click at [74, 405] on span "Отзывы" at bounding box center [61, 408] width 38 height 13
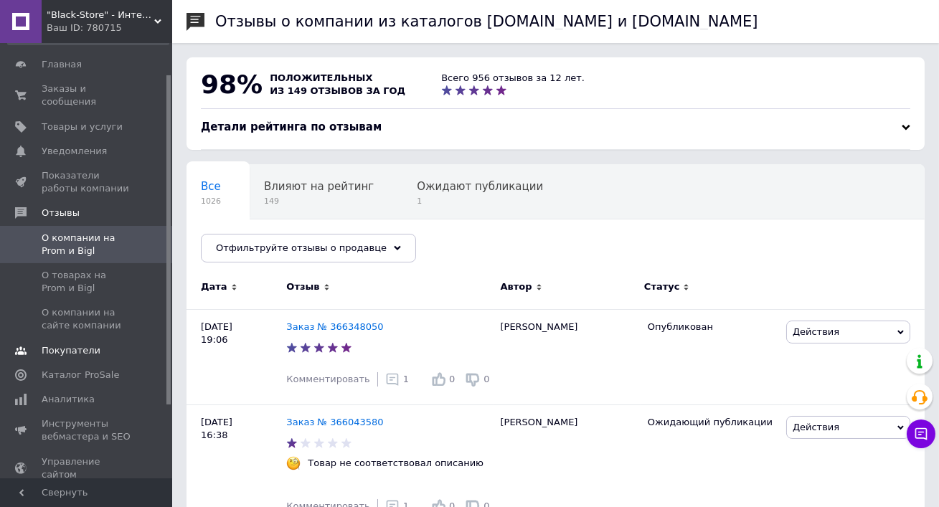
scroll to position [41, 0]
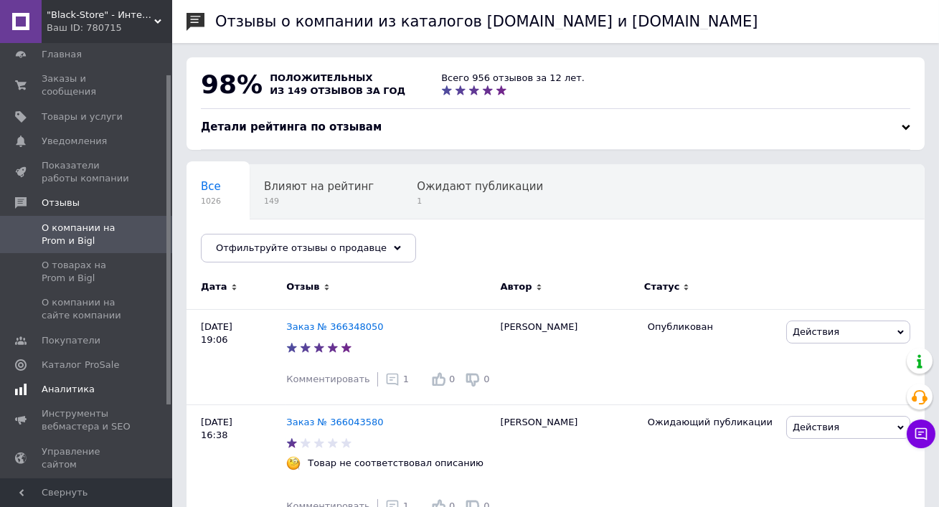
click at [70, 387] on span "Аналитика" at bounding box center [68, 389] width 53 height 13
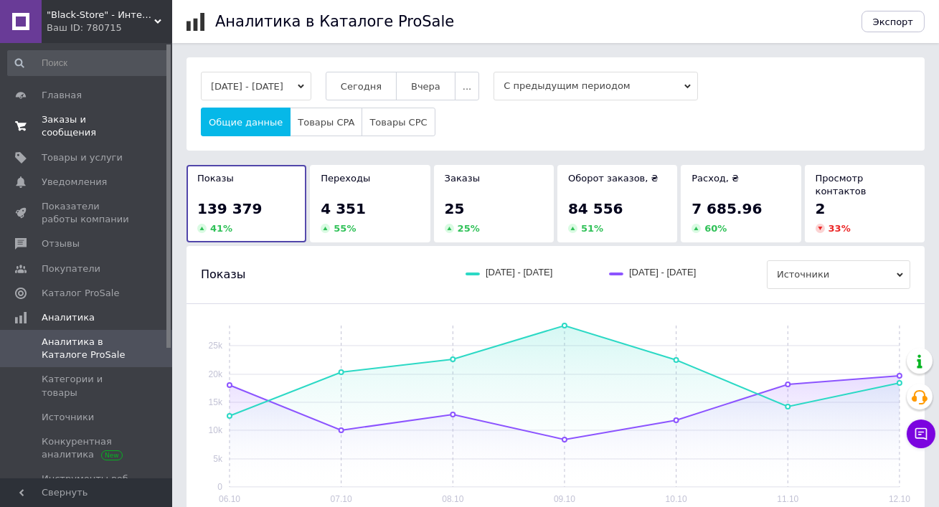
click at [84, 120] on span "Заказы и сообщения" at bounding box center [87, 126] width 91 height 26
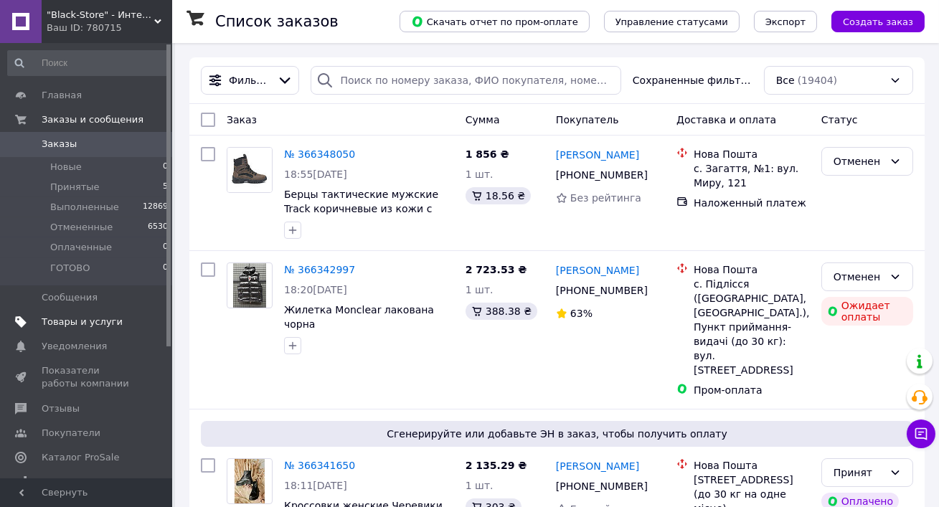
click at [86, 326] on span "Товары и услуги" at bounding box center [82, 322] width 81 height 13
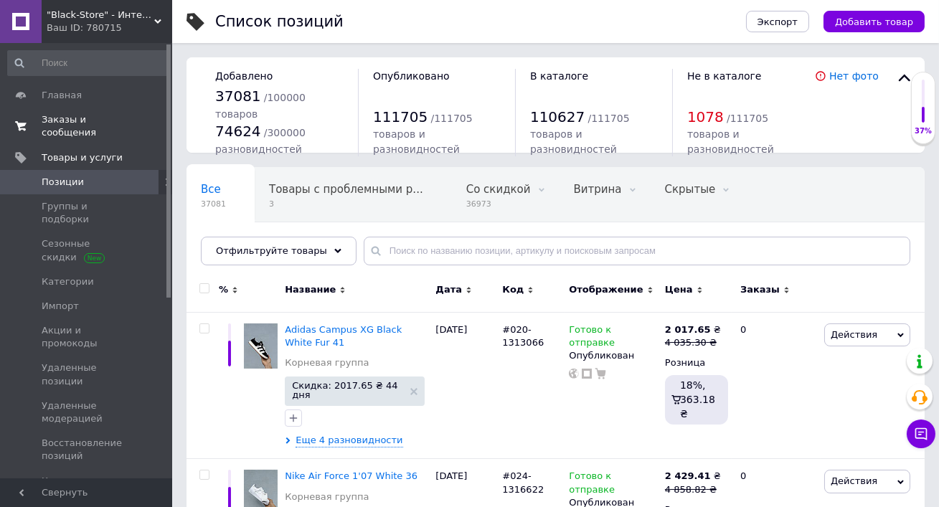
click at [76, 133] on span "Заказы и сообщения" at bounding box center [87, 126] width 91 height 26
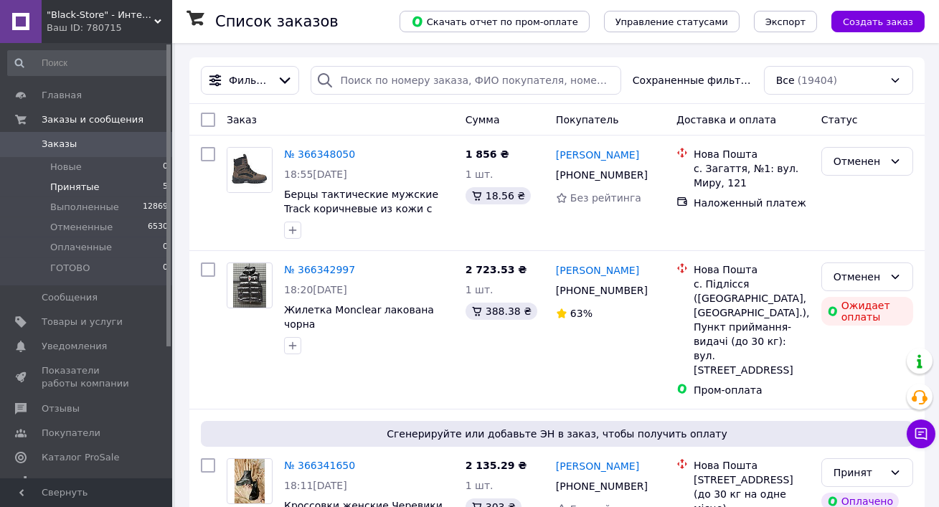
click at [77, 192] on span "Принятые" at bounding box center [74, 187] width 49 height 13
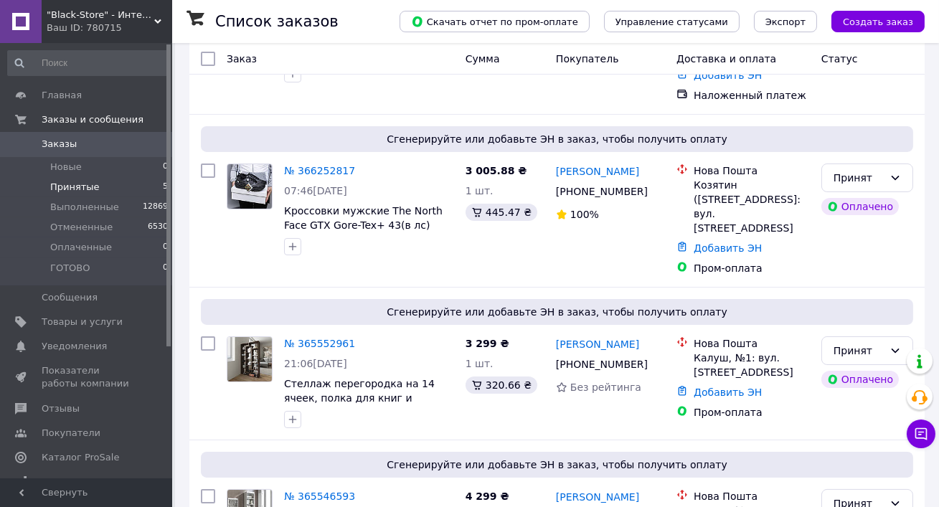
scroll to position [460, 0]
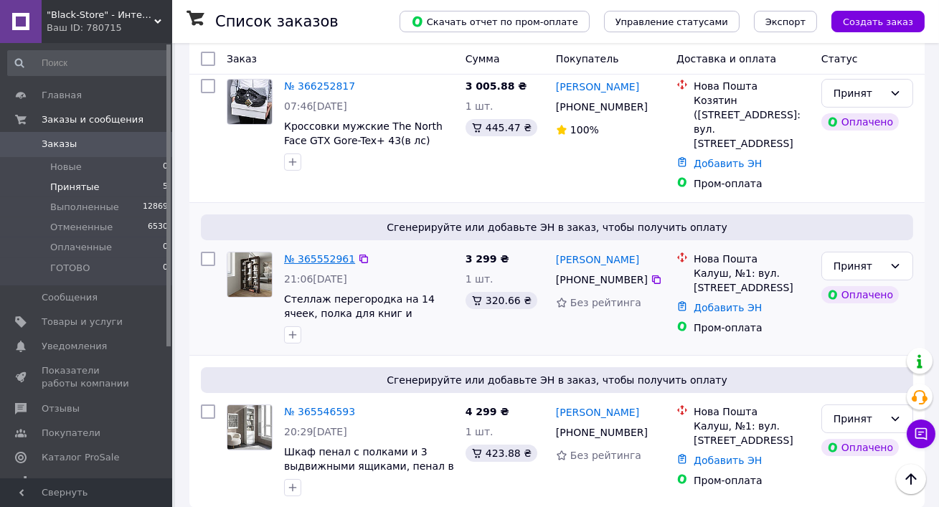
click at [325, 253] on link "№ 365552961" at bounding box center [319, 258] width 71 height 11
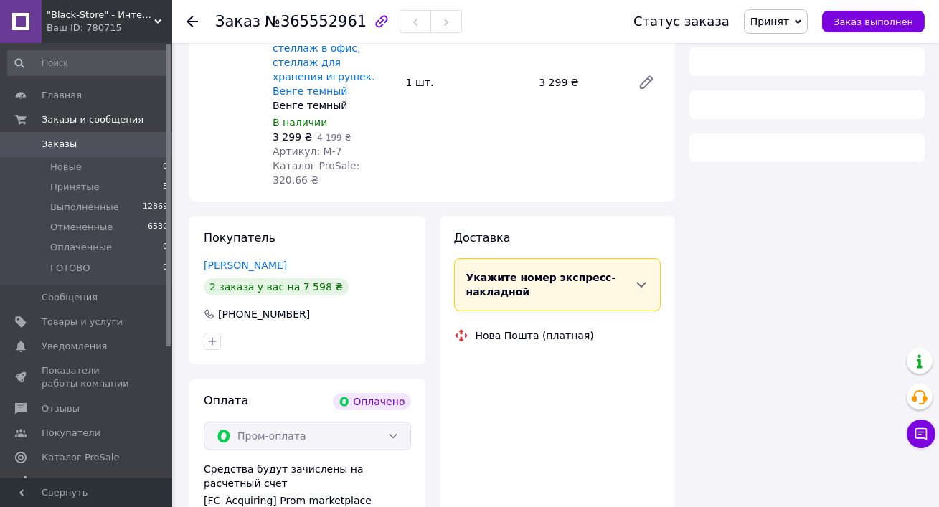
scroll to position [460, 0]
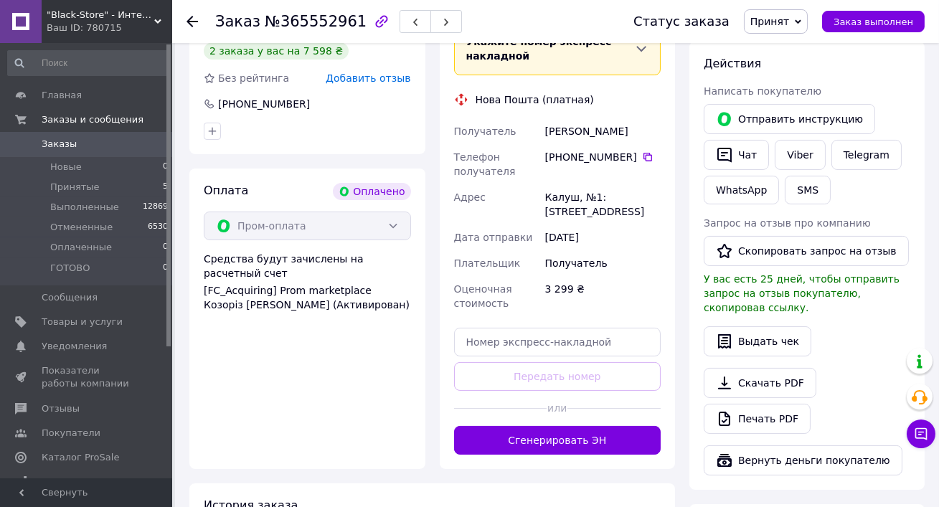
click at [681, 245] on div "Доставка Редактировать Укажите номер экспресс-накладной Обязательно введите ном…" at bounding box center [557, 224] width 250 height 489
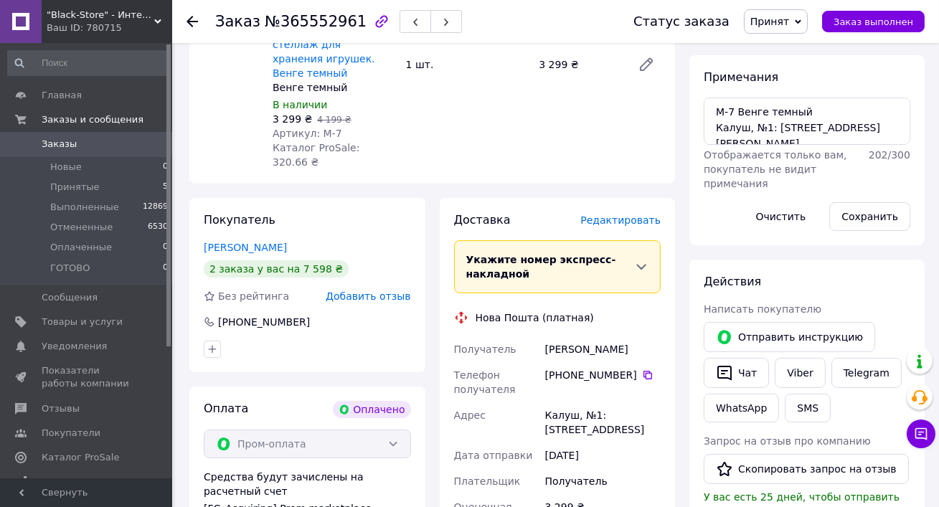
scroll to position [0, 0]
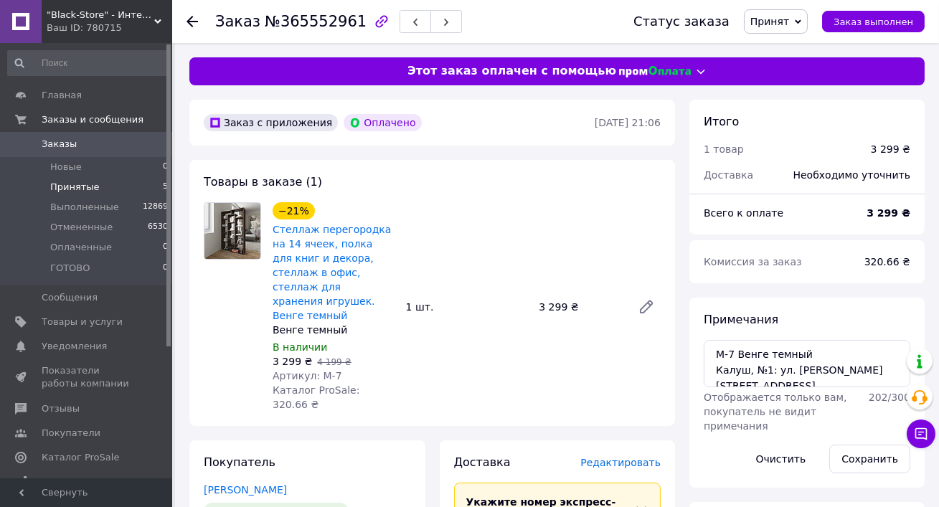
click at [60, 183] on span "Принятые" at bounding box center [74, 187] width 49 height 13
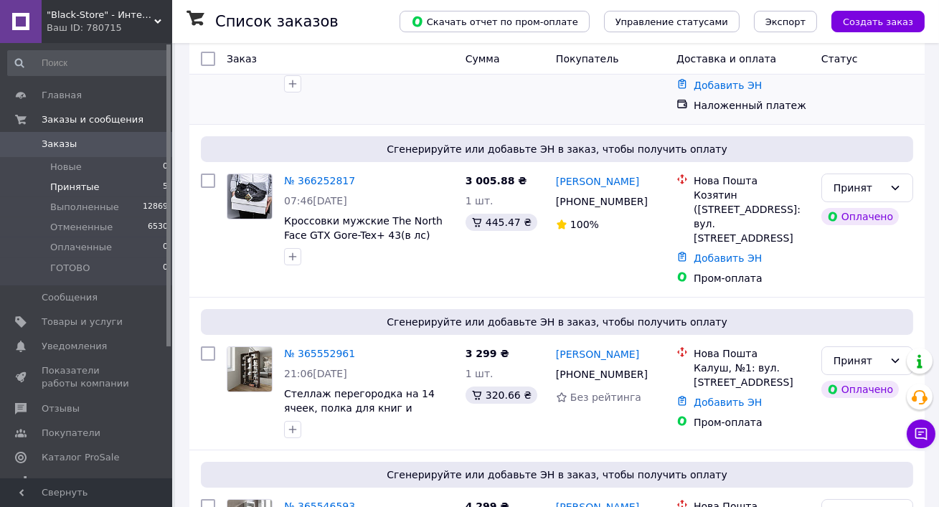
scroll to position [460, 0]
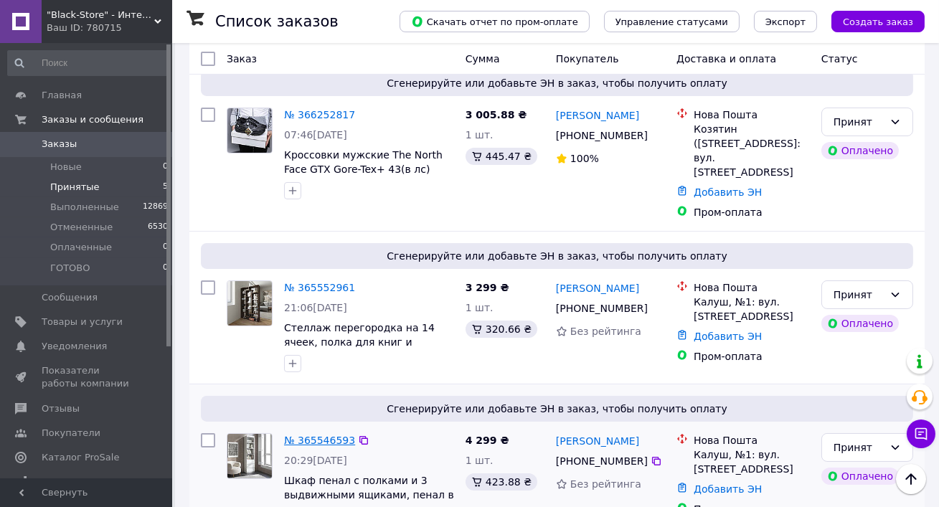
click at [301, 435] on link "№ 365546593" at bounding box center [319, 440] width 71 height 11
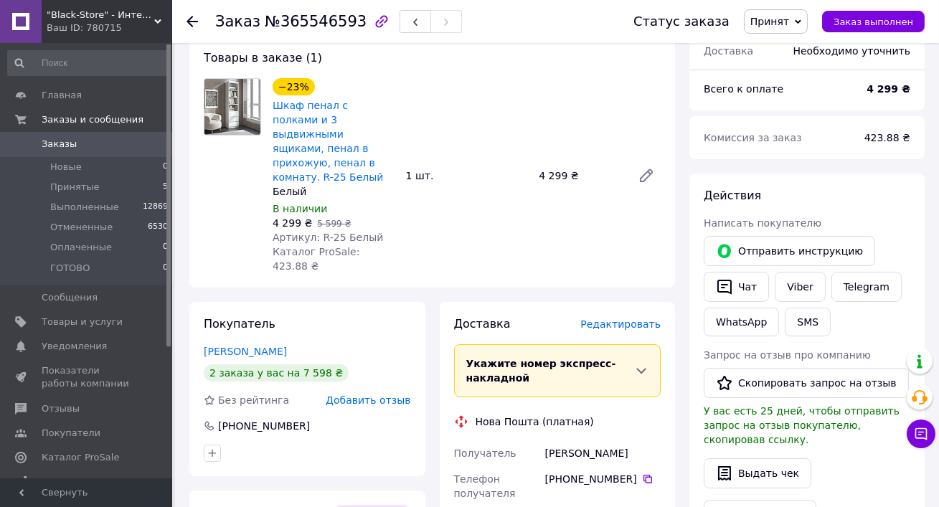
scroll to position [126, 0]
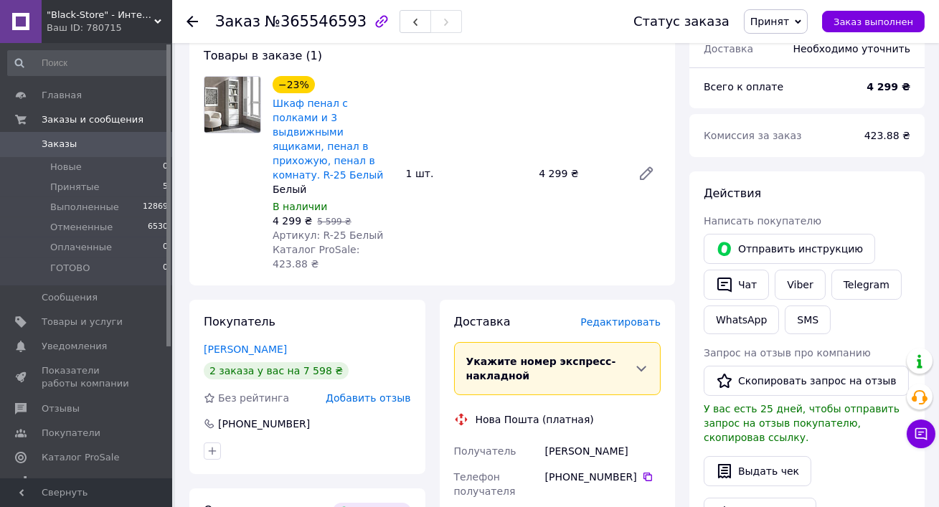
click at [66, 139] on span "Заказы" at bounding box center [59, 144] width 35 height 13
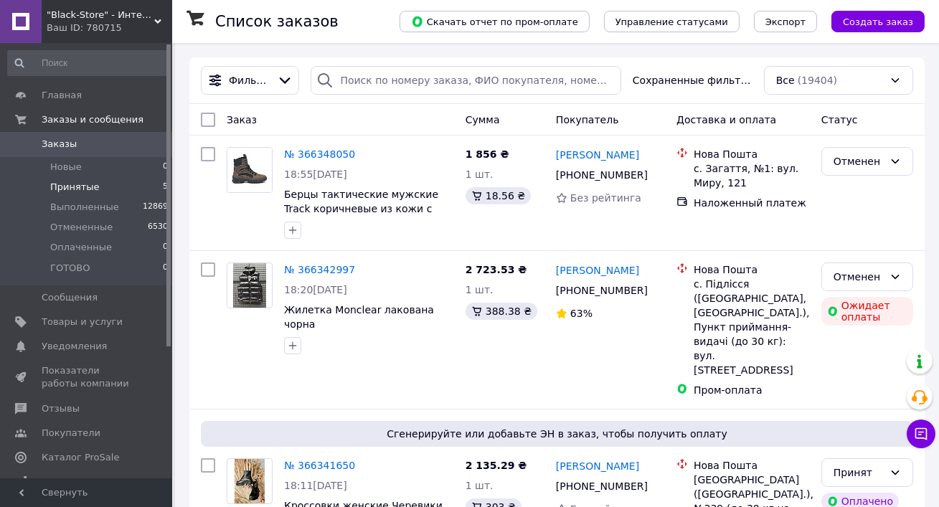
click at [100, 191] on li "Принятые 5" at bounding box center [88, 187] width 176 height 20
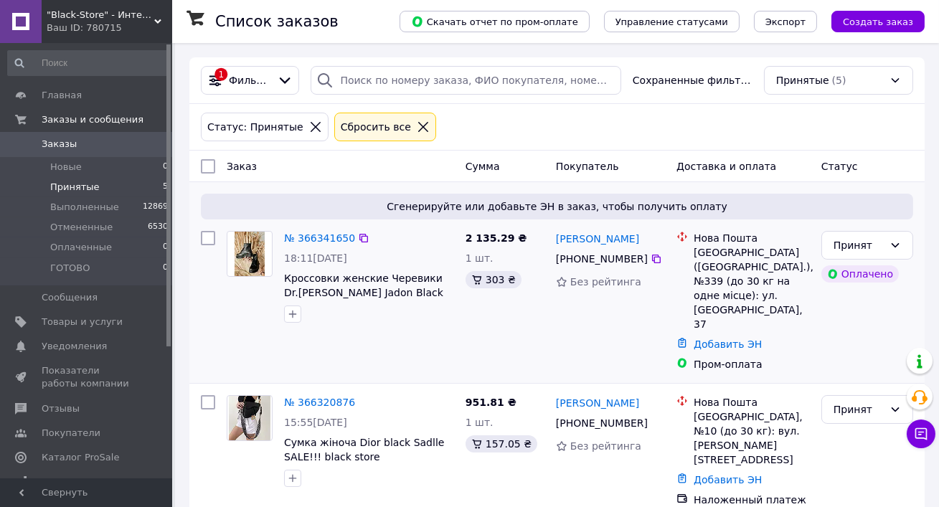
scroll to position [460, 0]
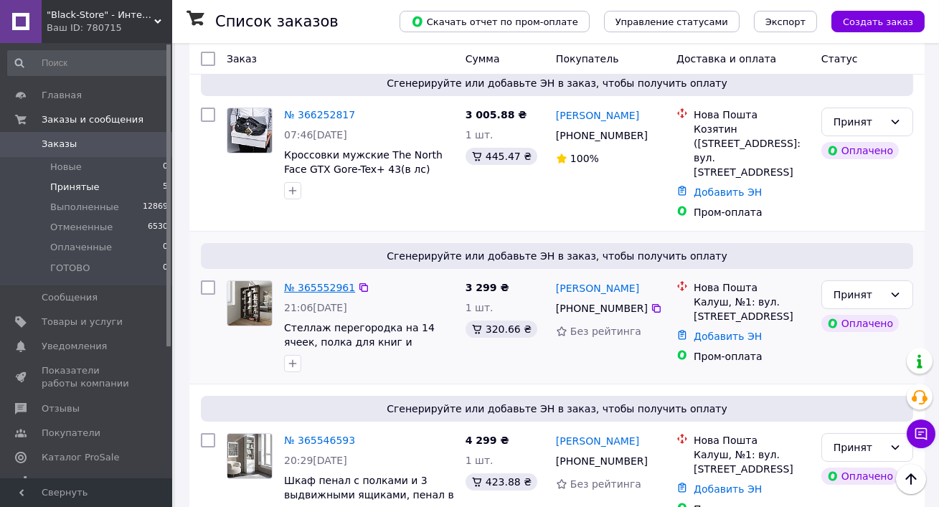
click at [331, 282] on link "№ 365552961" at bounding box center [319, 287] width 71 height 11
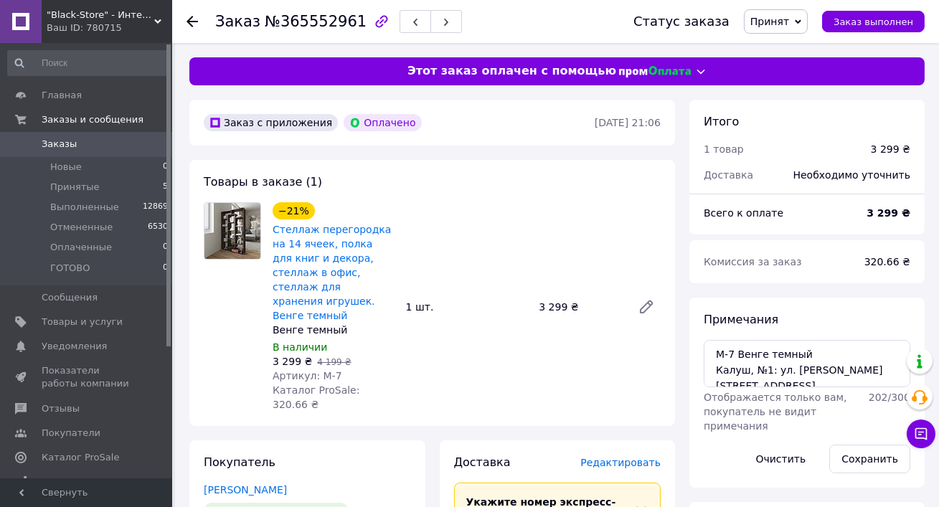
scroll to position [338, 0]
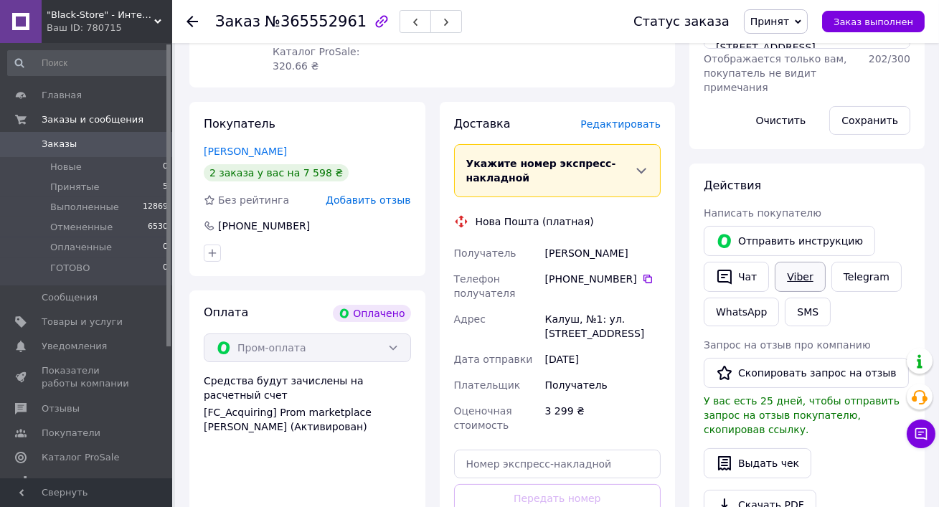
click at [800, 278] on link "Viber" at bounding box center [799, 277] width 50 height 30
